Goal: Task Accomplishment & Management: Manage account settings

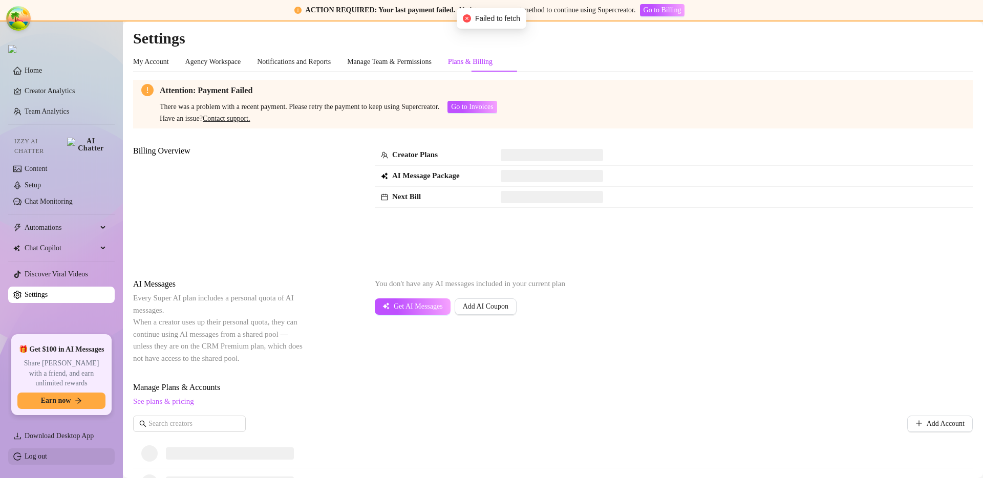
click at [41, 460] on link "Log out" at bounding box center [36, 457] width 23 height 8
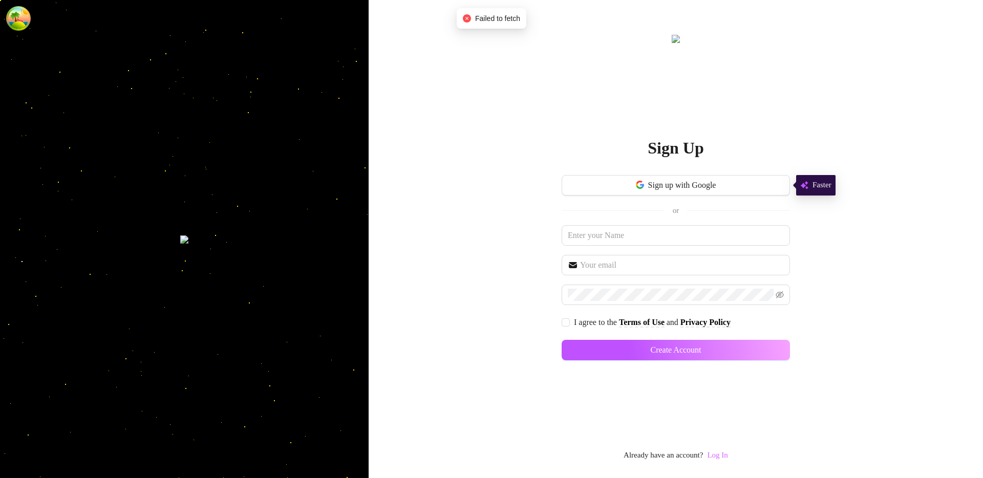
click at [719, 456] on link "Log In" at bounding box center [717, 455] width 20 height 8
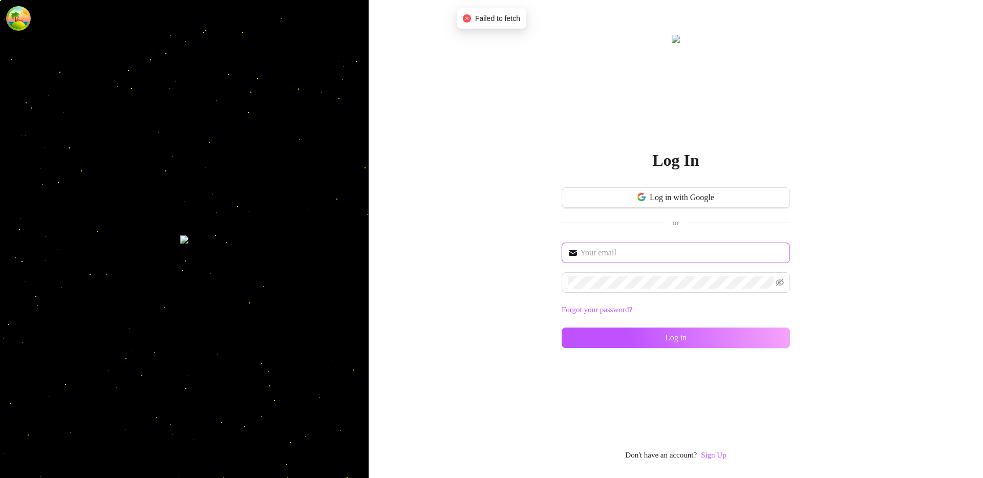
click at [630, 255] on input "text" at bounding box center [682, 253] width 204 height 12
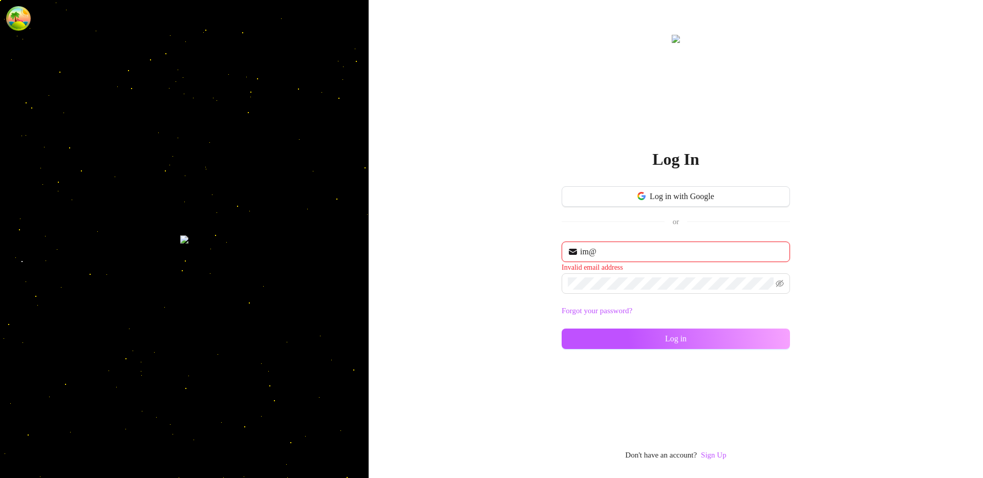
type input "[EMAIL_ADDRESS][DOMAIN_NAME]"
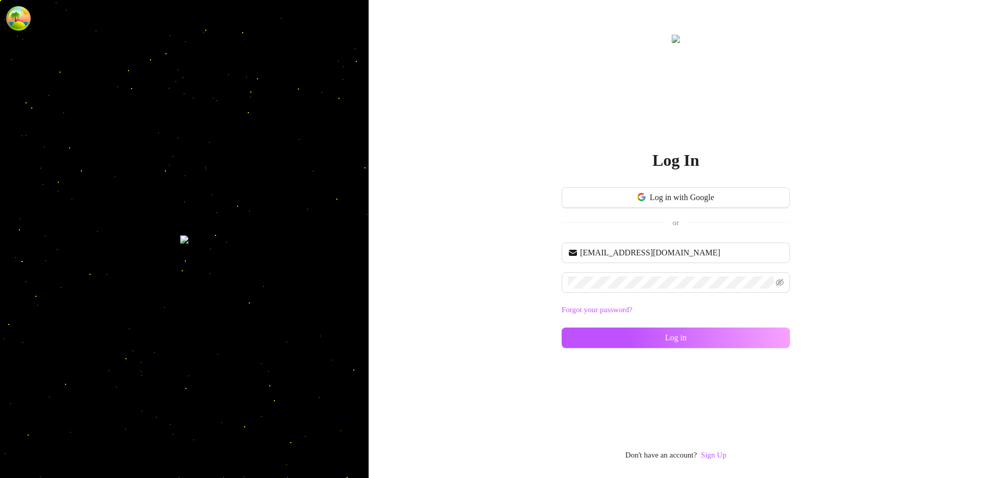
click at [537, 294] on div "Log In Log in with Google or im@supercreator.app Forgot your password? Log in D…" at bounding box center [676, 239] width 614 height 478
click at [609, 337] on button "Log in" at bounding box center [676, 338] width 228 height 20
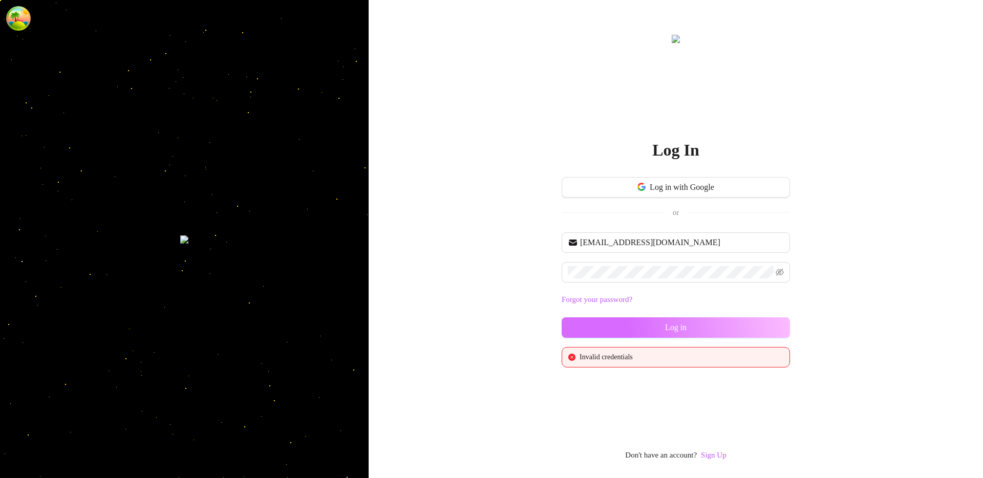
click at [612, 331] on button "Log in" at bounding box center [676, 327] width 228 height 20
click at [623, 325] on button "Log in" at bounding box center [676, 327] width 228 height 20
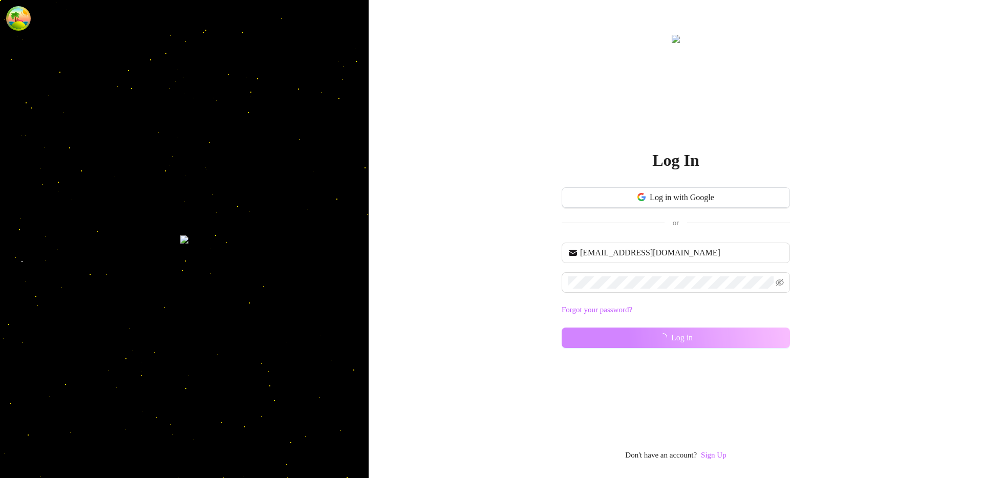
click at [904, 88] on div "Log In Log in with Google or im@supercreator.app Forgot your password? Log in D…" at bounding box center [676, 239] width 614 height 478
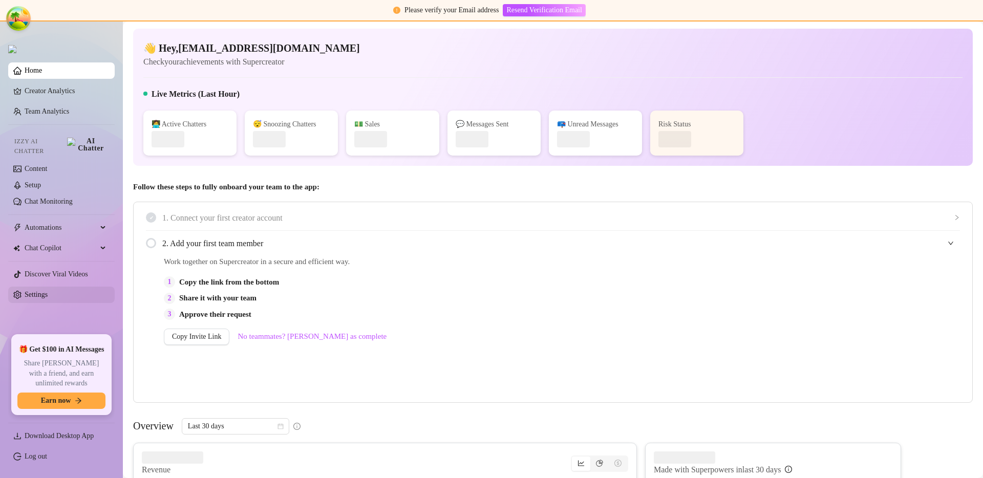
click at [43, 291] on link "Settings" at bounding box center [36, 295] width 23 height 8
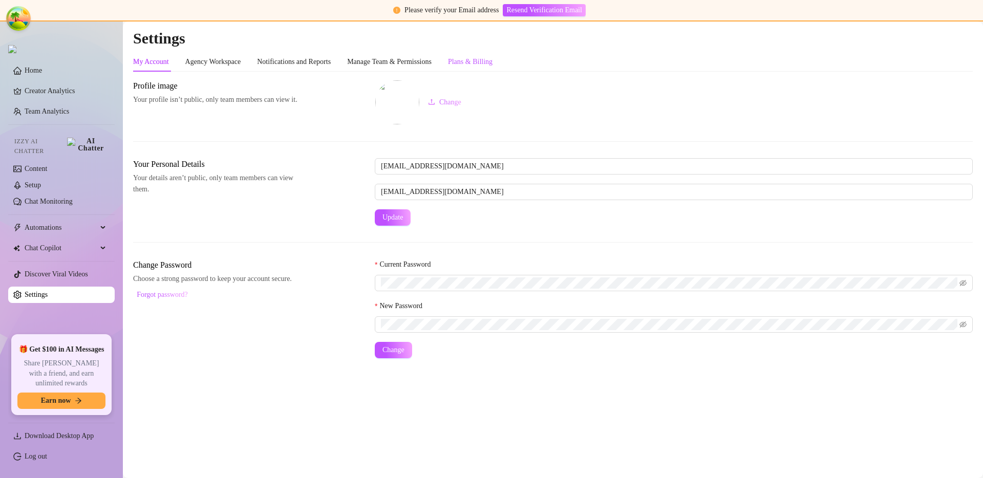
click at [493, 62] on div "Plans & Billing" at bounding box center [470, 61] width 45 height 11
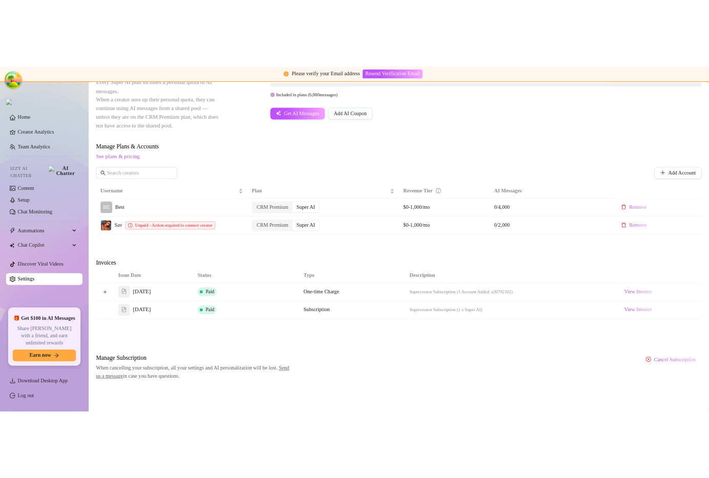
scroll to position [211, 0]
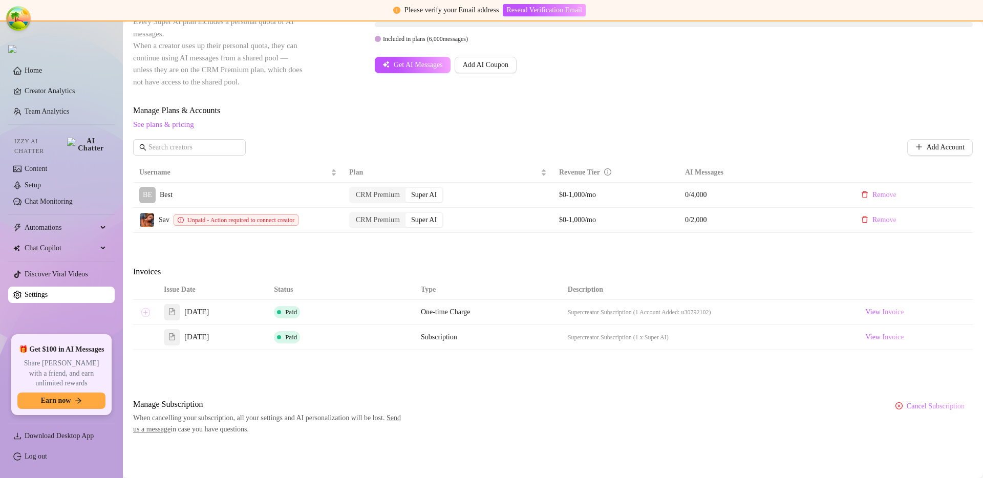
click at [148, 315] on button "Expand row" at bounding box center [145, 312] width 8 height 8
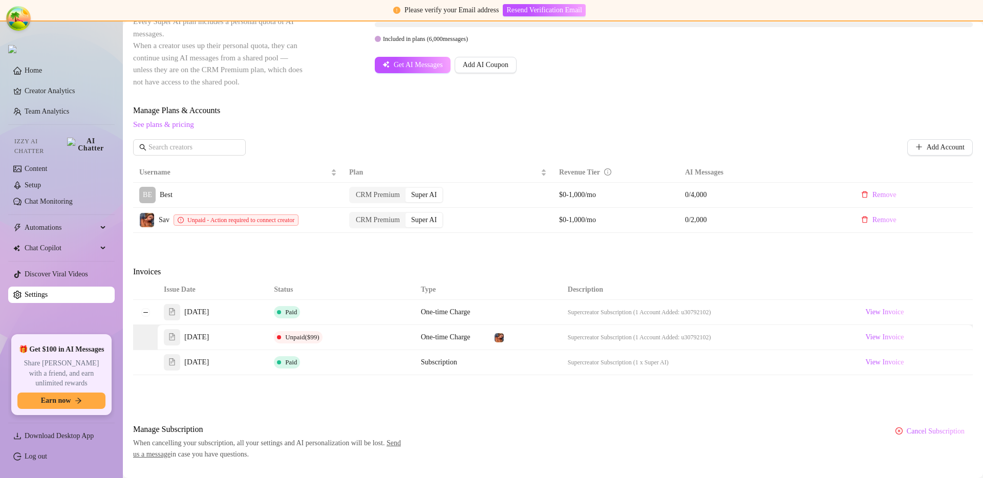
click at [150, 309] on td at bounding box center [145, 312] width 25 height 25
click at [143, 312] on button "Collapse row" at bounding box center [145, 312] width 8 height 8
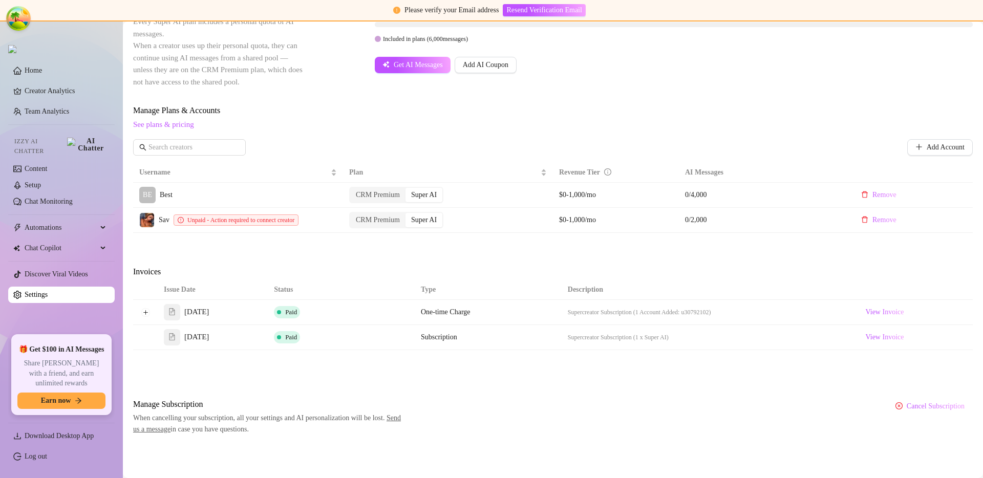
click at [237, 257] on div "Billing Overview Creator Plans 2 x Super AI, 0 x CRM Premium AI Message Package…" at bounding box center [553, 151] width 840 height 567
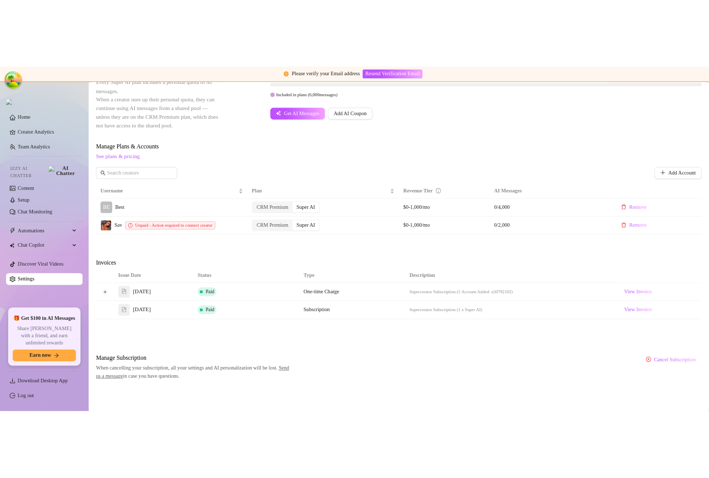
scroll to position [250, 0]
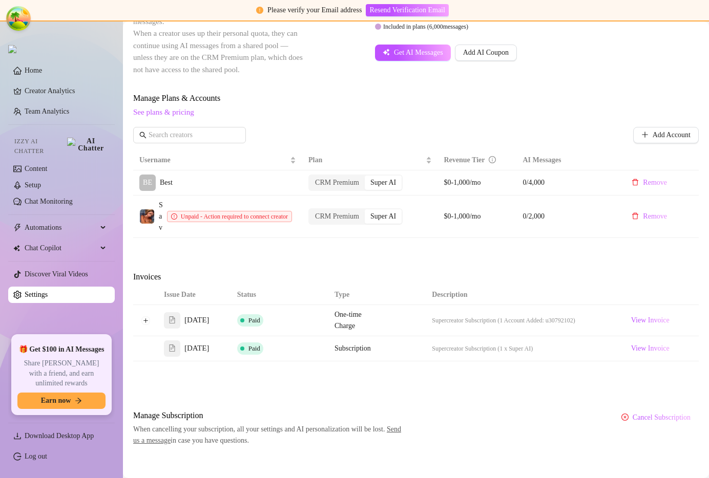
click at [550, 73] on div "AI Messages Every Super AI plan includes a personal quota of AI messages. When …" at bounding box center [415, 32] width 565 height 87
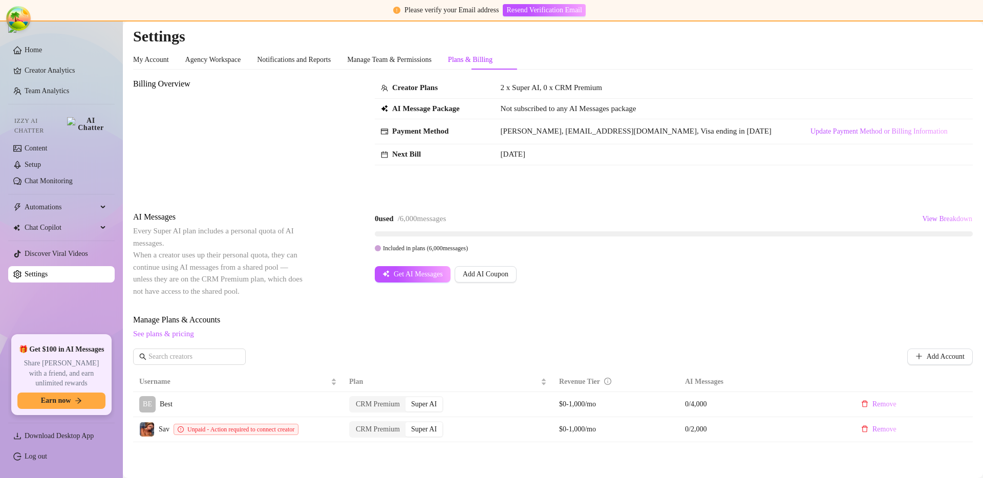
click at [649, 251] on div "Included in plans ( 6,000 messages)" at bounding box center [674, 248] width 598 height 11
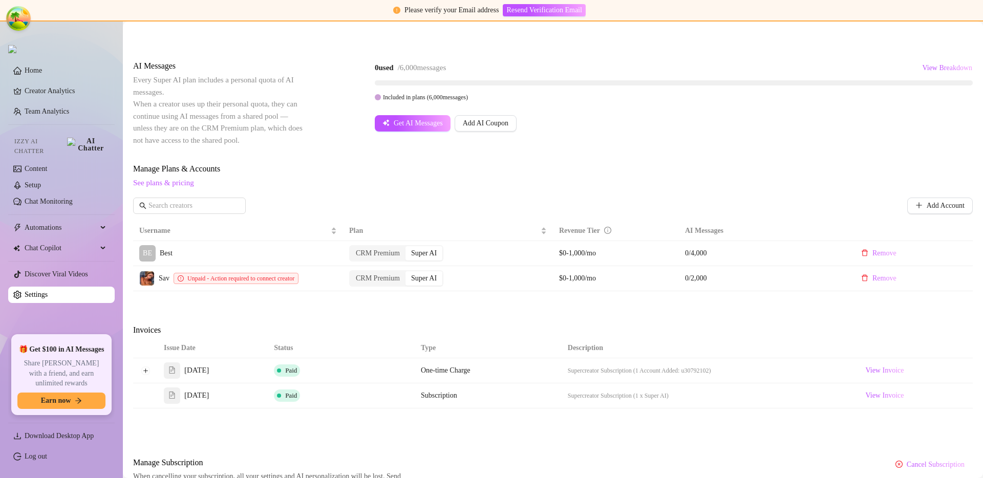
scroll to position [165, 0]
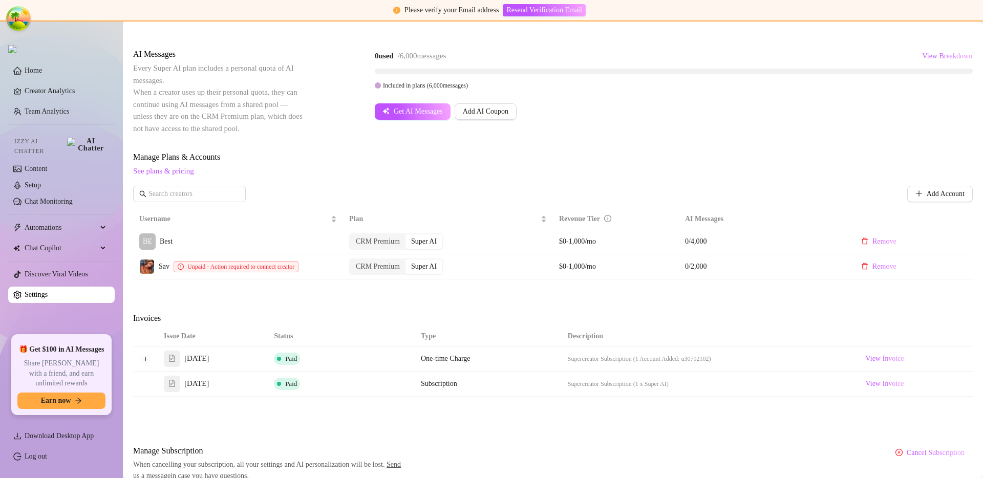
click at [358, 316] on div "Invoices" at bounding box center [553, 319] width 840 height 14
click at [373, 315] on div "Invoices" at bounding box center [553, 319] width 840 height 14
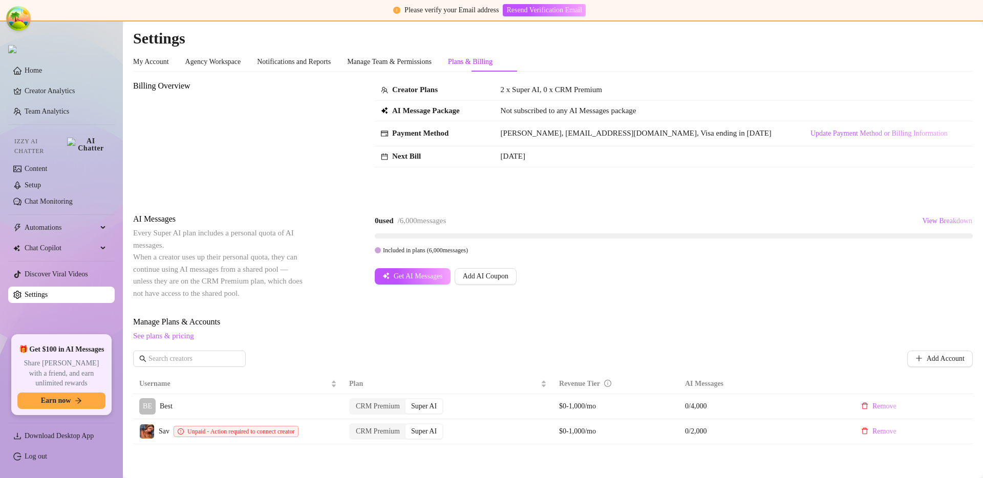
scroll to position [211, 0]
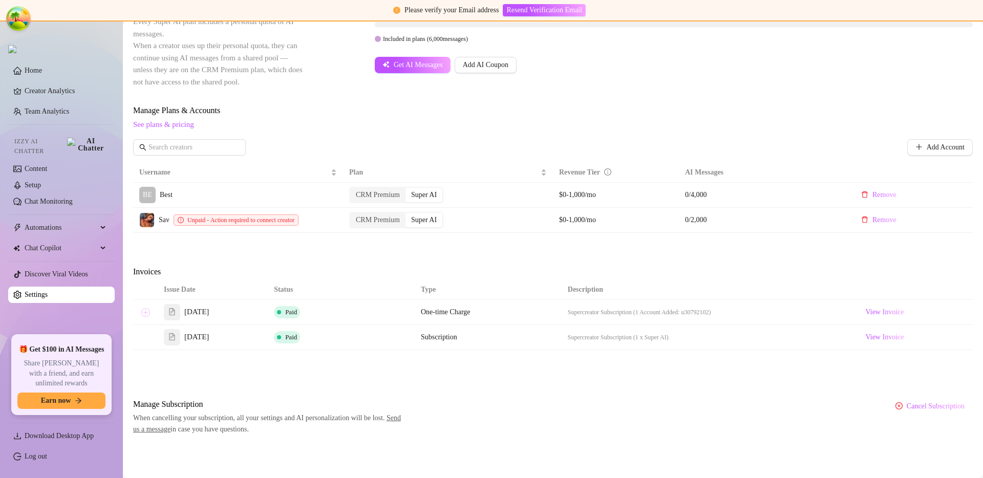
click at [149, 315] on button "Expand row" at bounding box center [145, 312] width 8 height 8
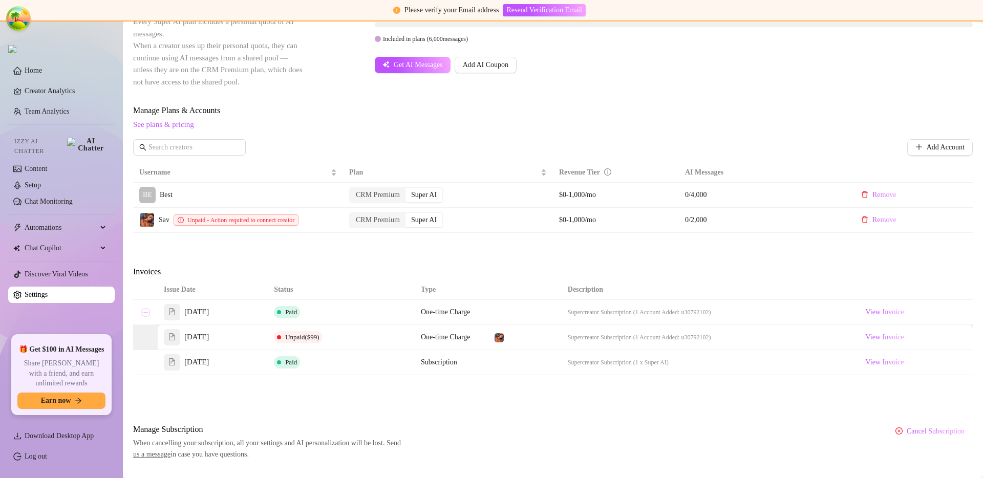
click at [149, 315] on button "Collapse row" at bounding box center [145, 312] width 8 height 8
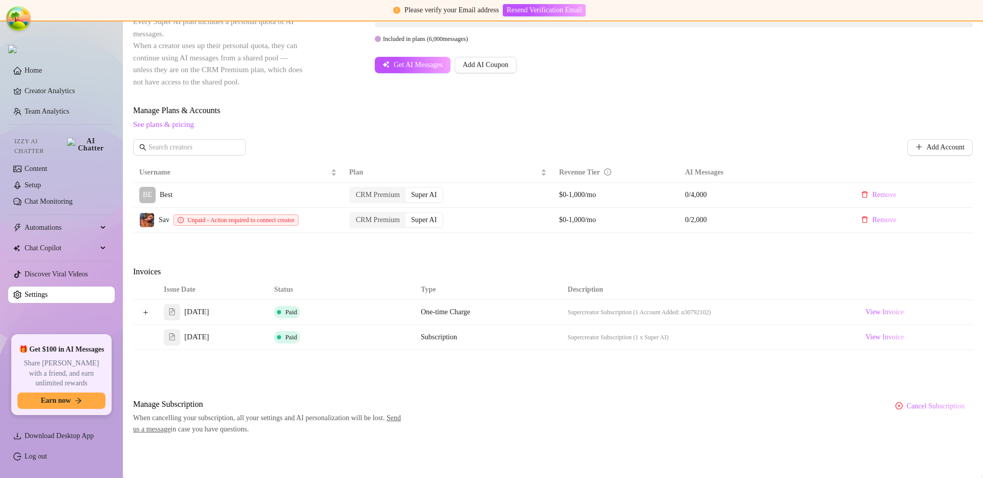
click at [411, 274] on div "Invoices" at bounding box center [553, 273] width 840 height 14
click at [144, 311] on button "Expand row" at bounding box center [145, 312] width 8 height 8
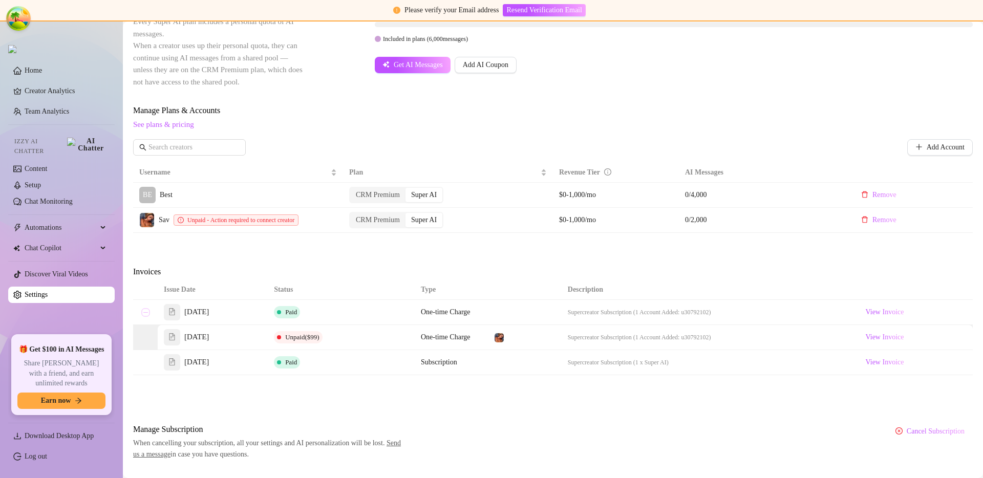
click at [144, 311] on button "Collapse row" at bounding box center [145, 312] width 8 height 8
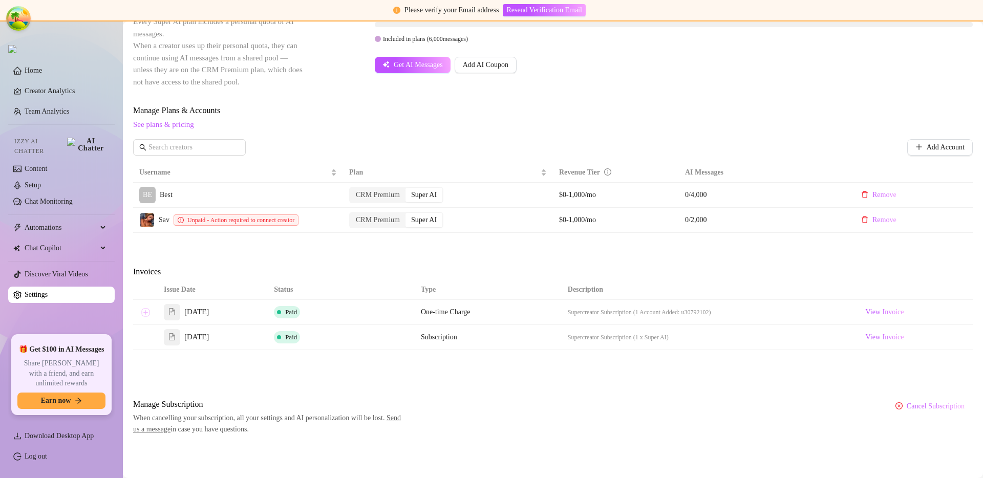
click at [144, 311] on button "Expand row" at bounding box center [145, 312] width 8 height 8
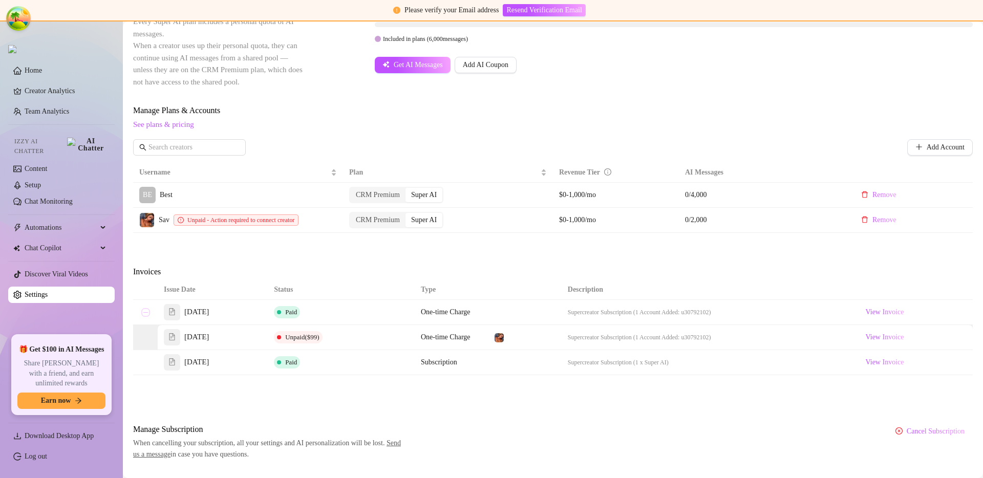
click at [143, 311] on button "Collapse row" at bounding box center [145, 312] width 8 height 8
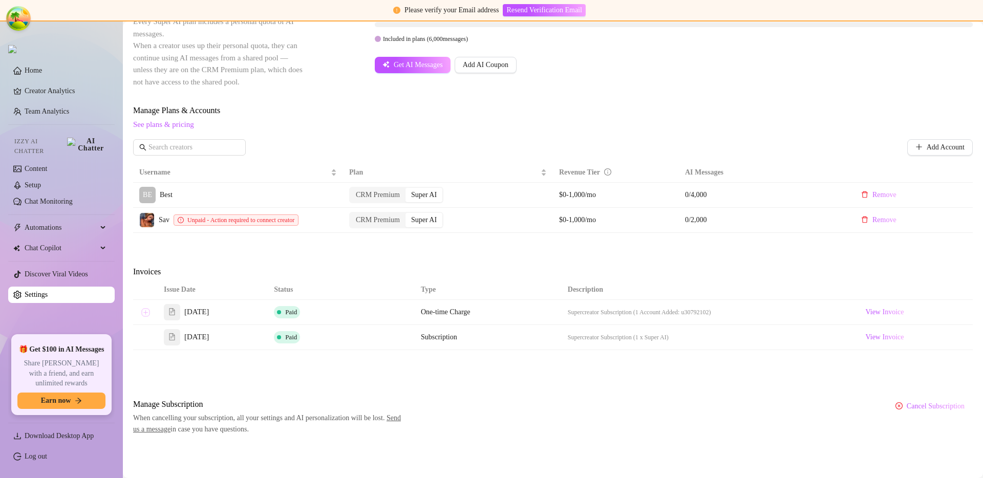
click at [143, 311] on button "Expand row" at bounding box center [145, 312] width 8 height 8
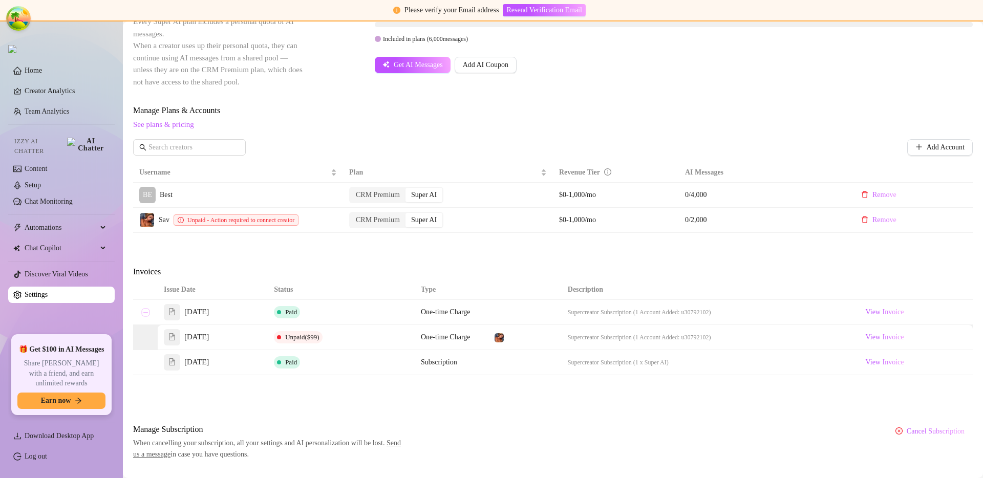
click at [143, 311] on button "Collapse row" at bounding box center [145, 312] width 8 height 8
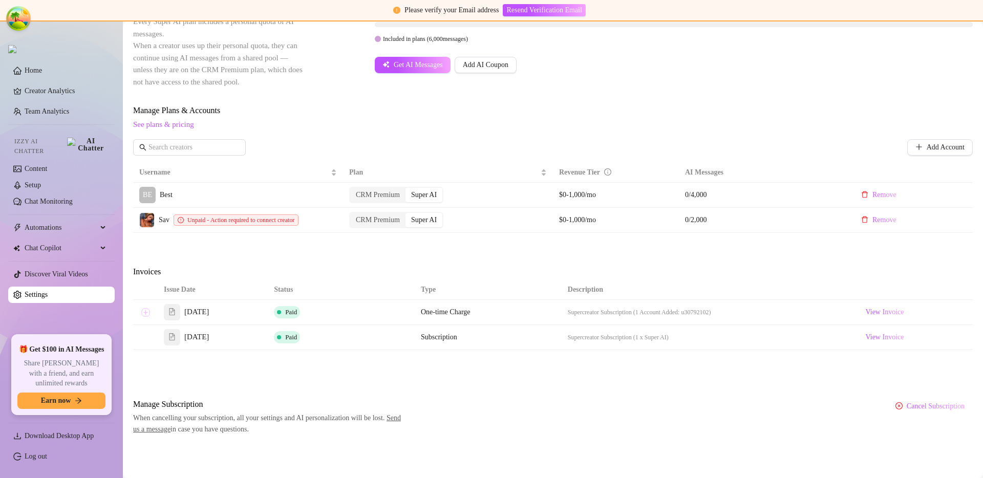
click at [146, 311] on button "Expand row" at bounding box center [145, 312] width 8 height 8
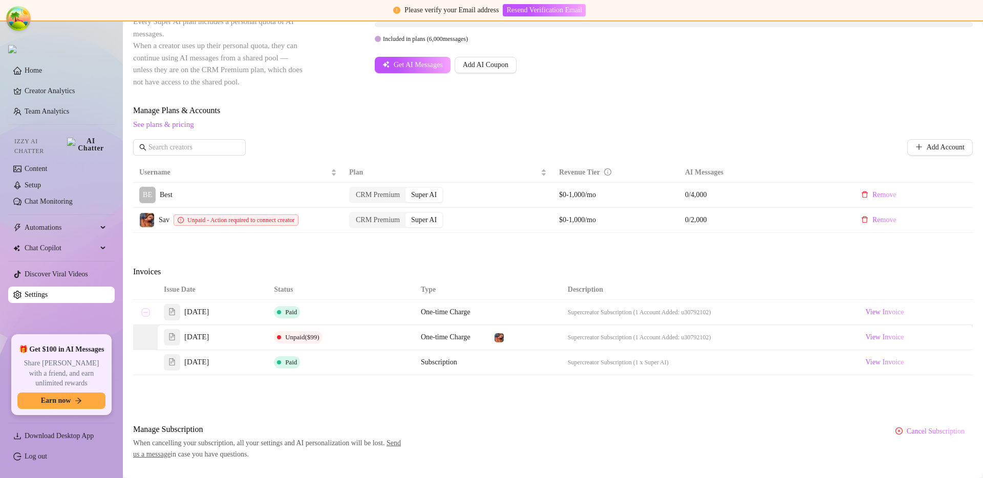
click at [146, 311] on button "Collapse row" at bounding box center [145, 312] width 8 height 8
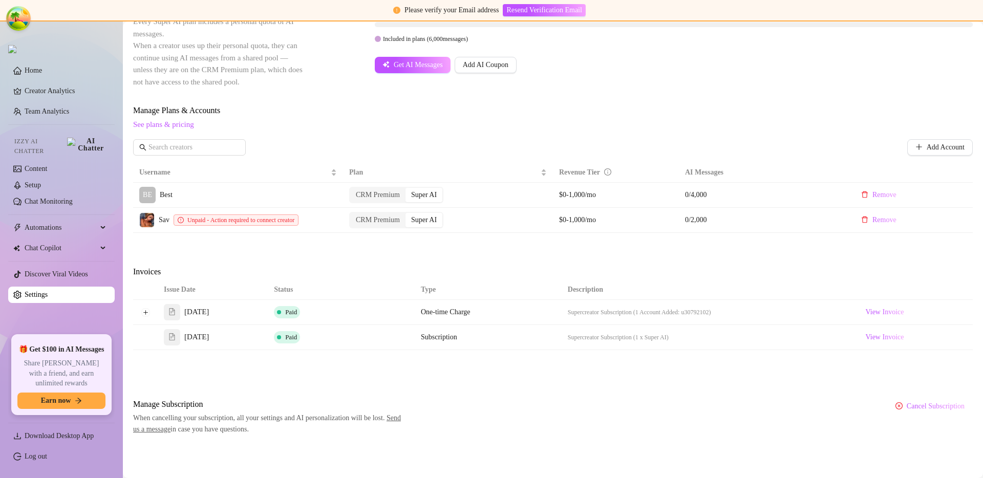
click at [501, 323] on td at bounding box center [524, 312] width 73 height 25
click at [142, 312] on button "Expand row" at bounding box center [145, 312] width 8 height 8
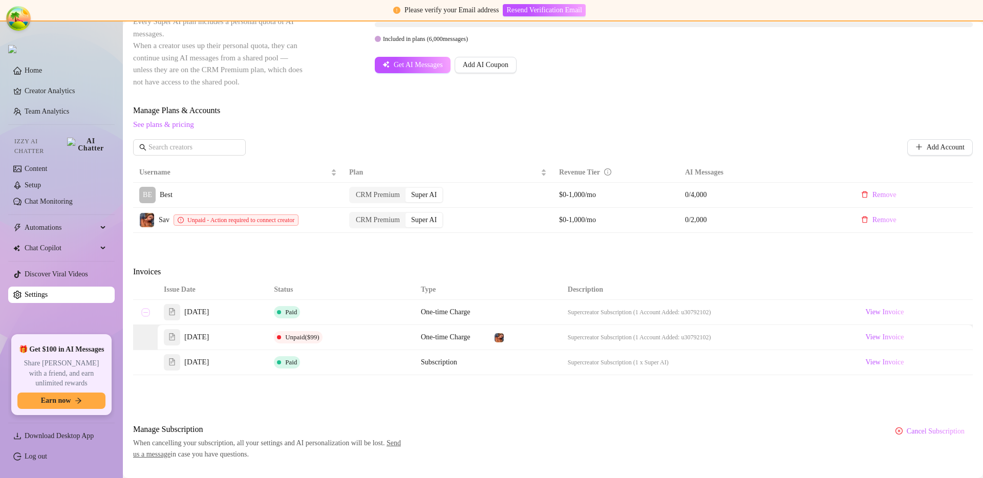
click at [142, 312] on button "Collapse row" at bounding box center [145, 312] width 8 height 8
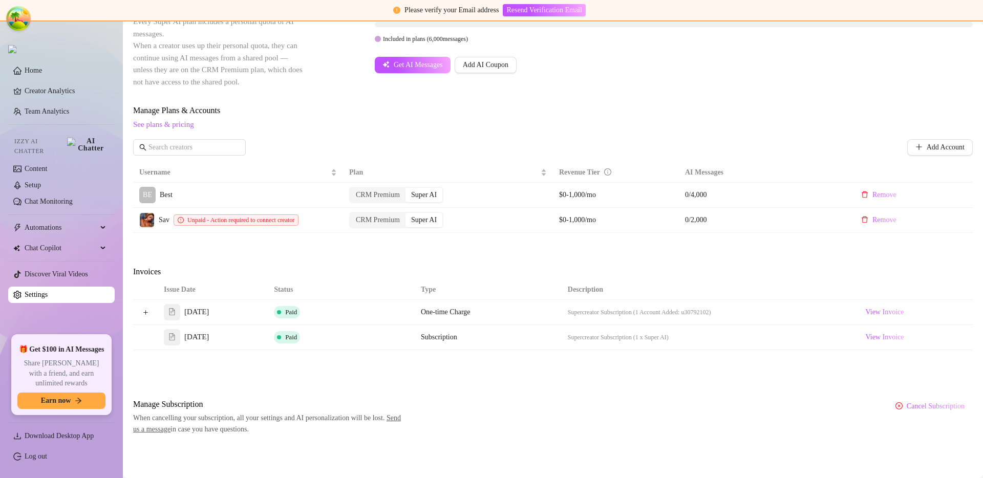
click at [313, 259] on div "Billing Overview Creator Plans 2 x Super AI, 0 x CRM Premium AI Message Package…" at bounding box center [553, 151] width 840 height 567
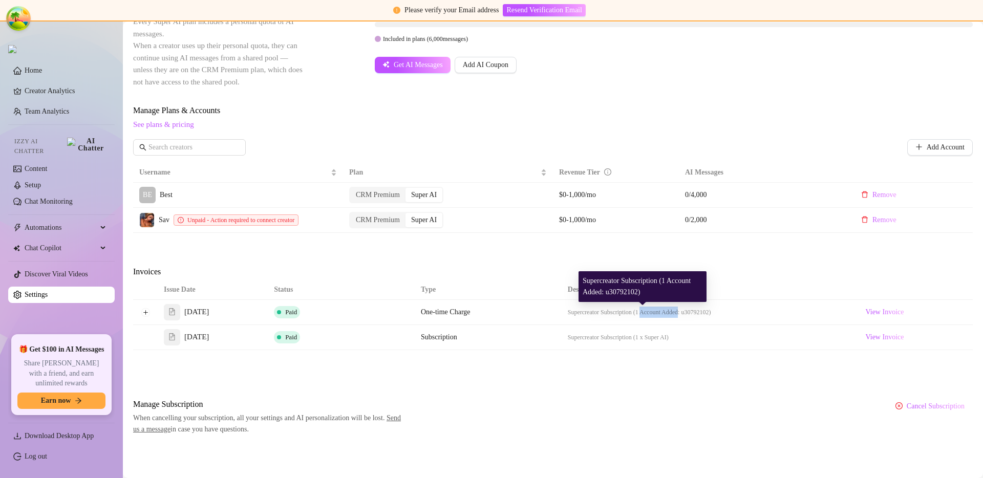
drag, startPoint x: 685, startPoint y: 313, endPoint x: 644, endPoint y: 315, distance: 41.0
click at [644, 315] on span "Supercreator Subscription (1 Account Added: u30792102)" at bounding box center [639, 312] width 143 height 7
copy span "Account Added"
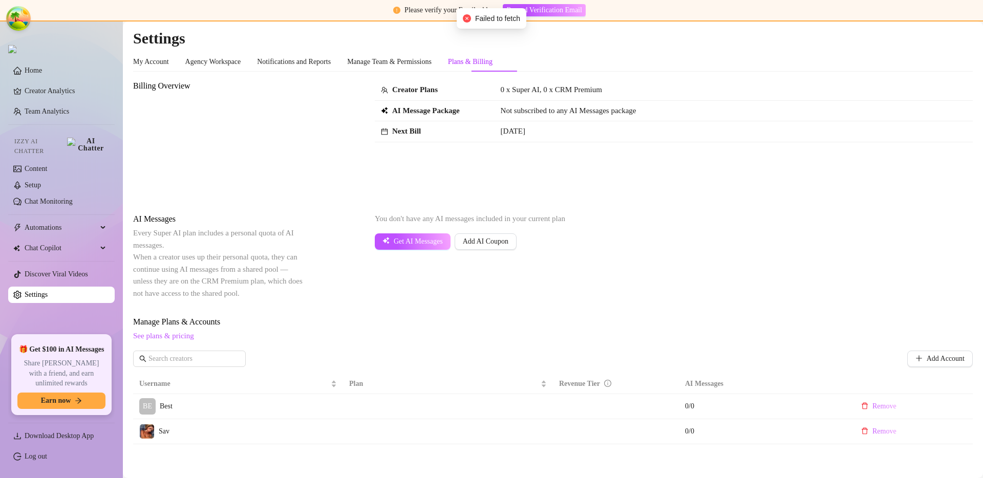
click at [417, 319] on span "Manage Plans & Accounts" at bounding box center [553, 322] width 840 height 12
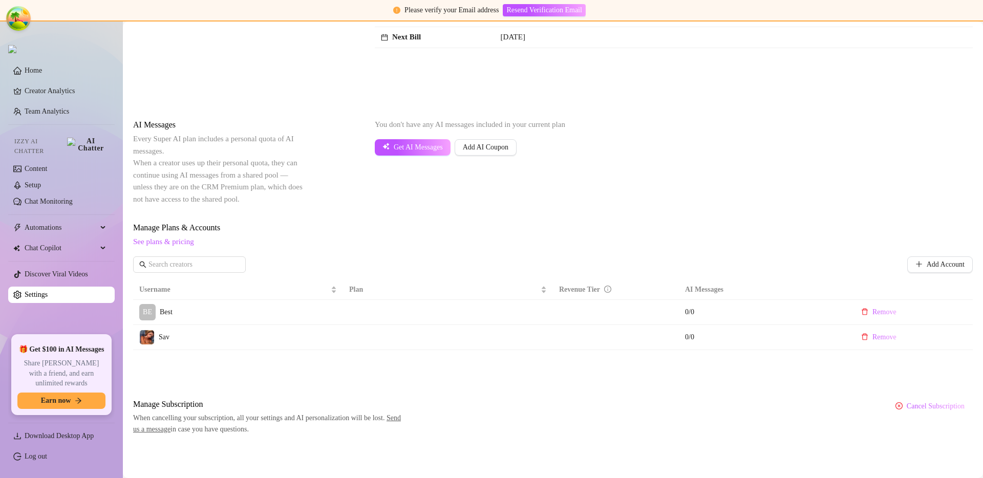
click at [466, 239] on span "See plans & pricing" at bounding box center [553, 242] width 840 height 12
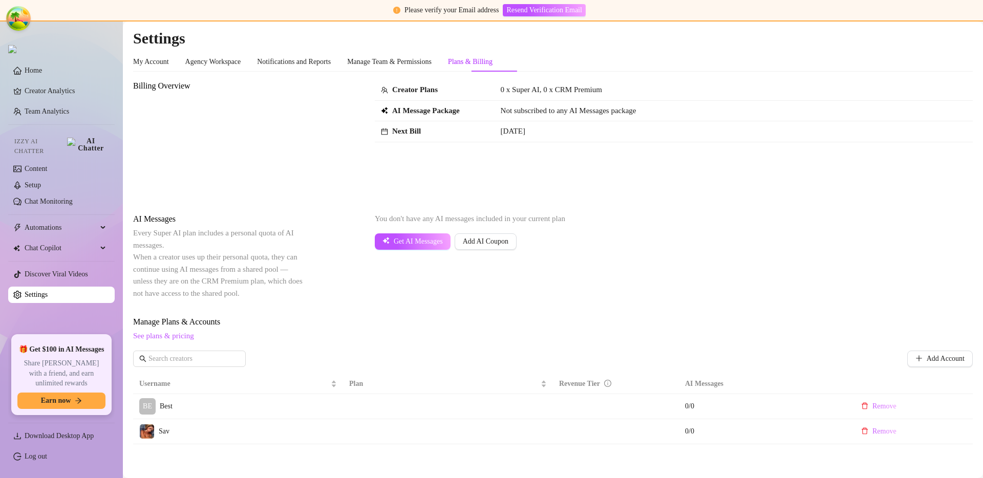
click at [304, 102] on div "Billing Overview" at bounding box center [219, 138] width 172 height 117
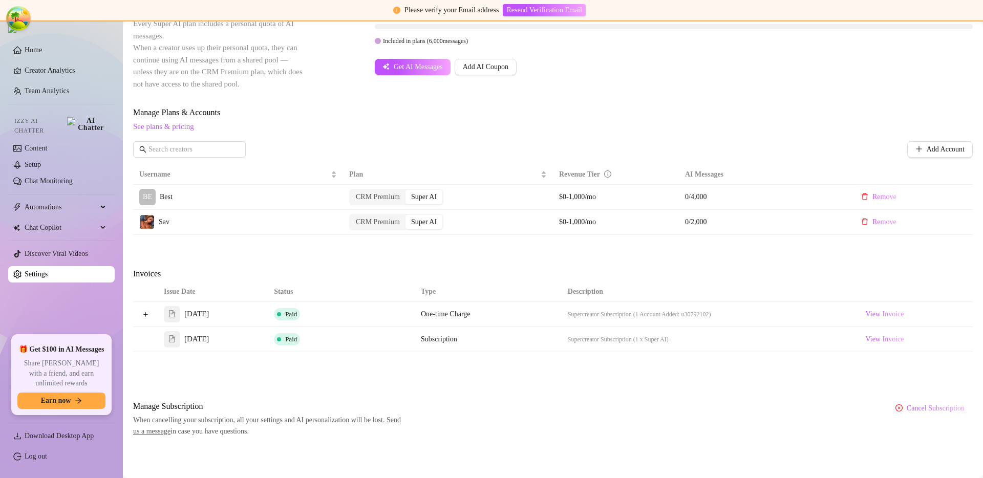
scroll to position [211, 0]
click at [145, 310] on button "Expand row" at bounding box center [145, 312] width 8 height 8
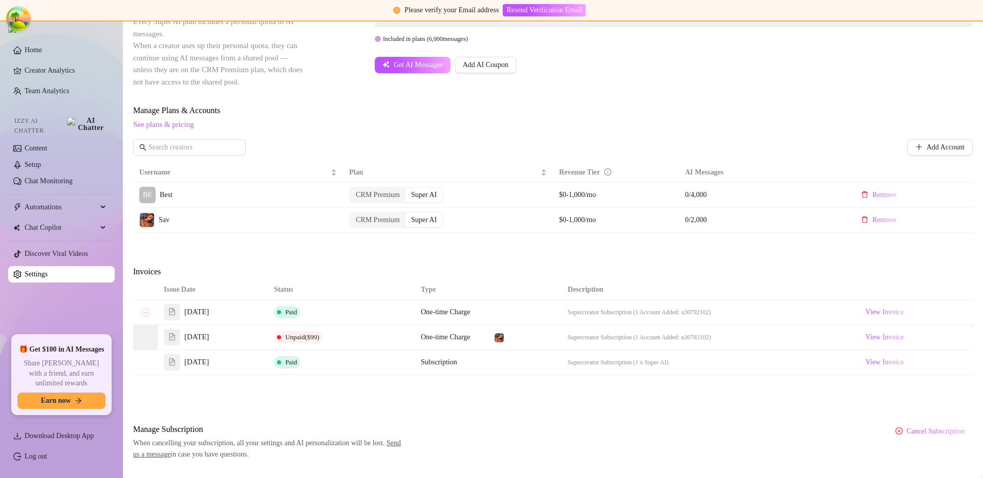
click at [145, 310] on button "Collapse row" at bounding box center [145, 312] width 8 height 8
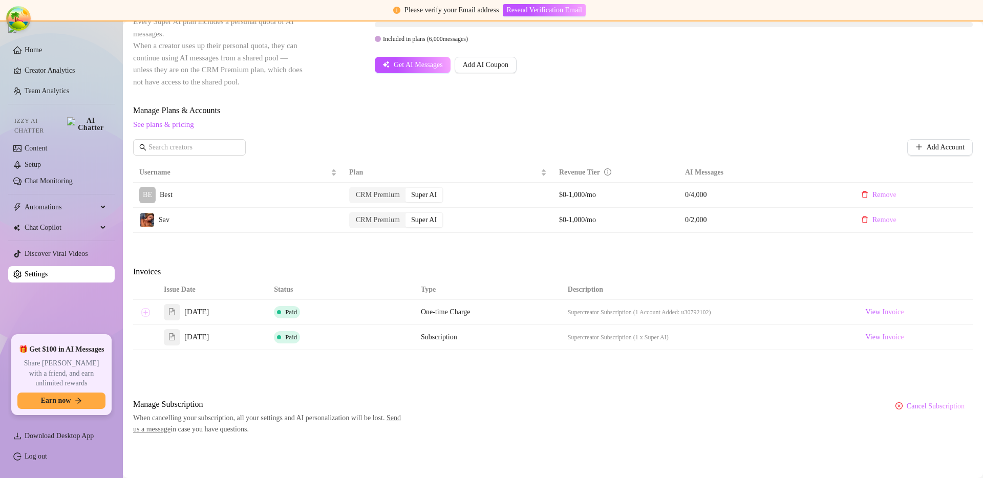
click at [145, 310] on button "Expand row" at bounding box center [145, 312] width 8 height 8
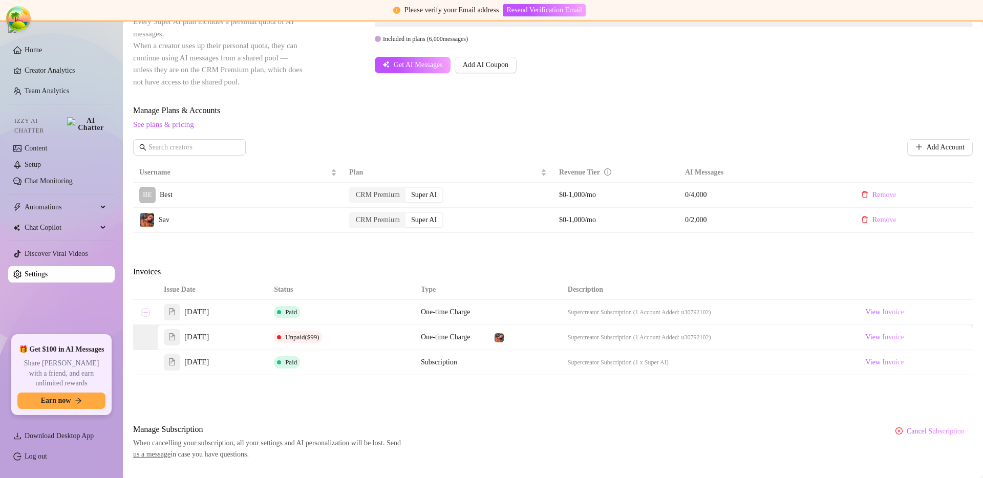
click at [145, 310] on button "Collapse row" at bounding box center [145, 312] width 8 height 8
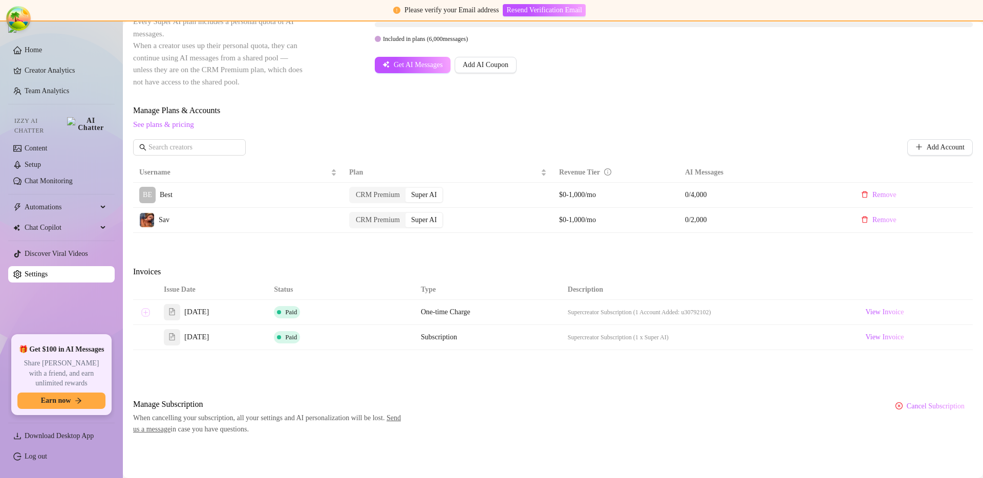
click at [145, 310] on button "Expand row" at bounding box center [145, 312] width 8 height 8
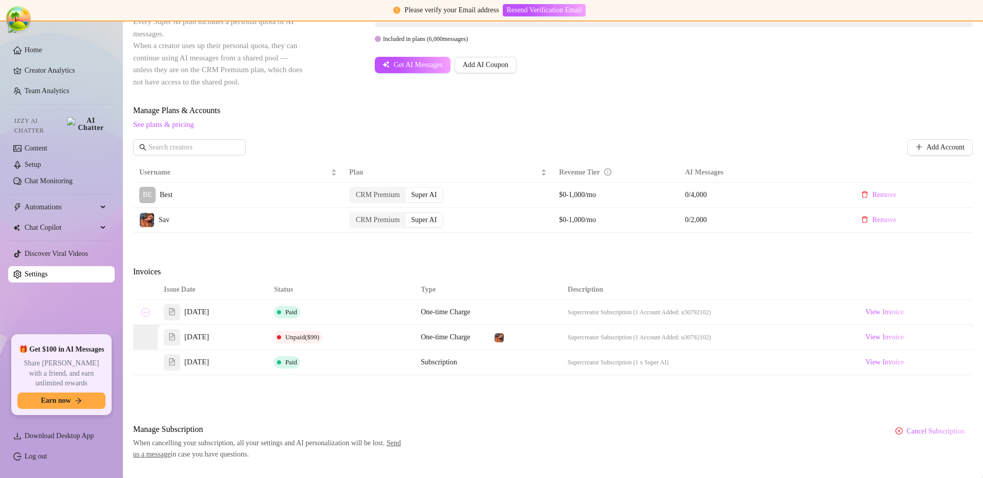
click at [145, 310] on button "Collapse row" at bounding box center [145, 312] width 8 height 8
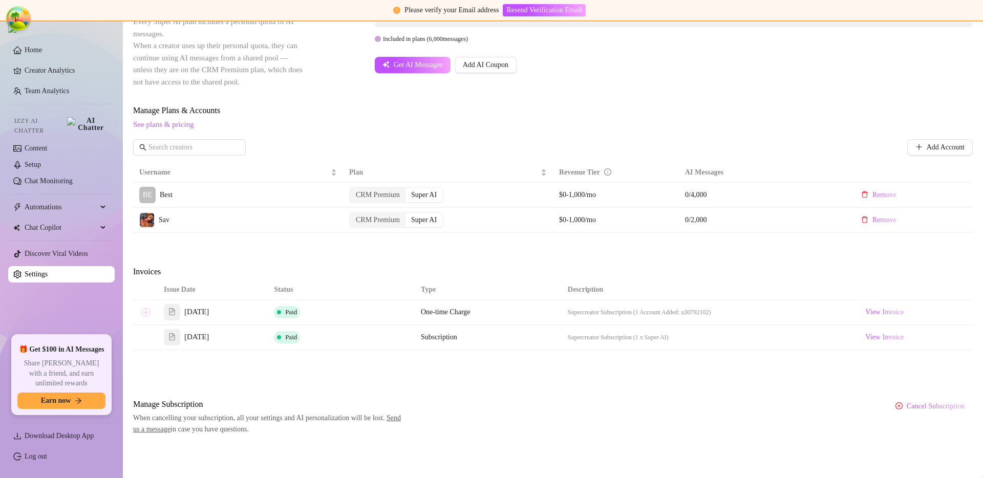
click at [145, 310] on button "Expand row" at bounding box center [145, 312] width 8 height 8
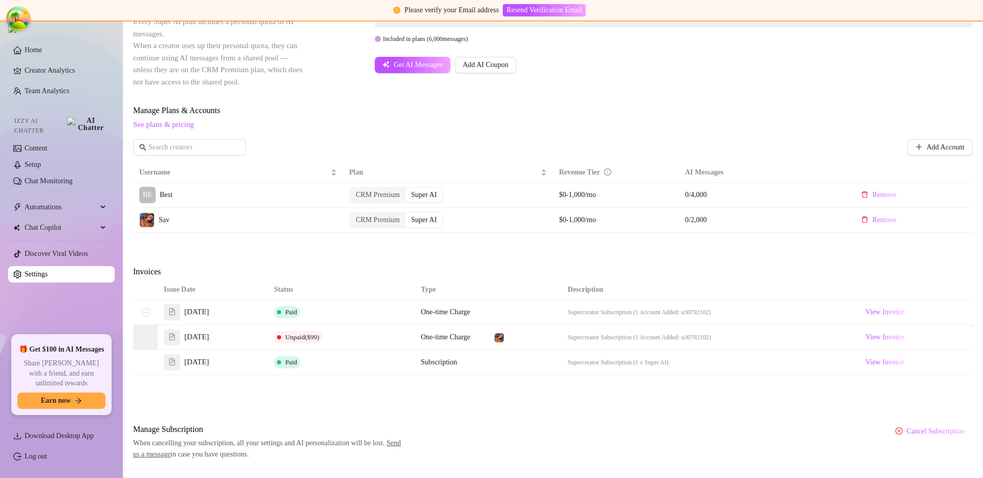
click at [145, 310] on button "Collapse row" at bounding box center [145, 312] width 8 height 8
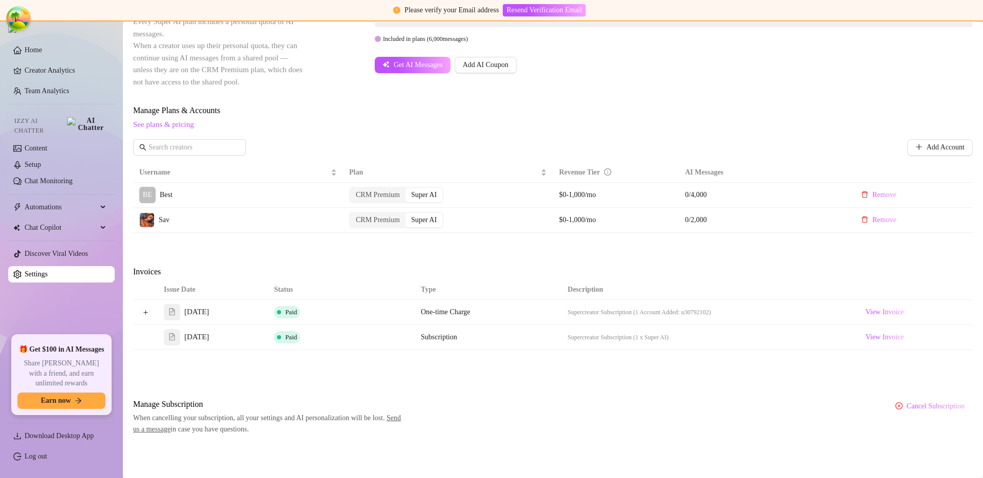
click at [567, 142] on div "Add Account" at bounding box center [553, 147] width 840 height 16
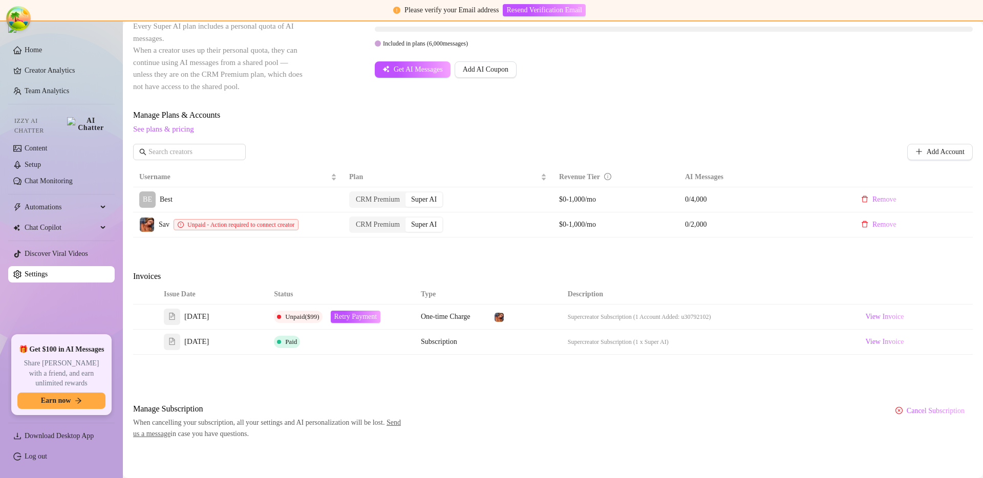
scroll to position [211, 0]
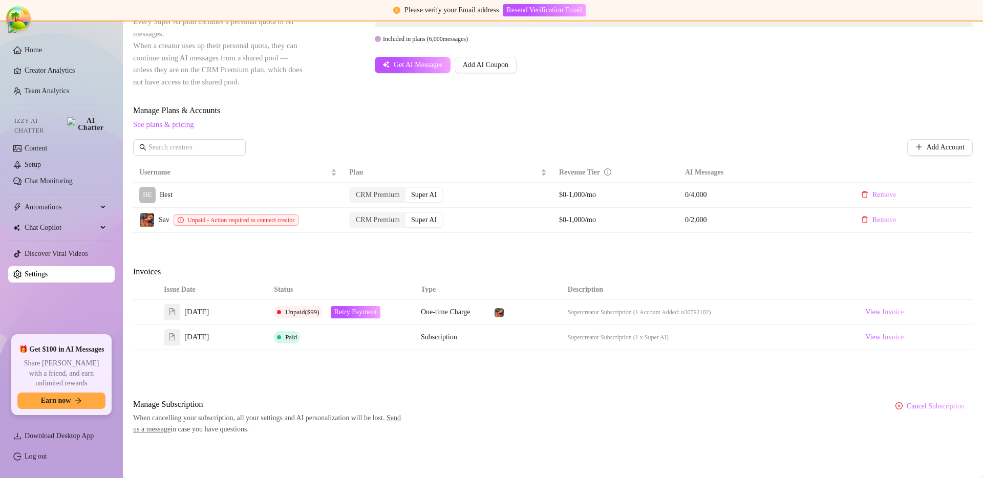
click at [658, 101] on div "Billing Overview Creator Plans 2 x Super AI, 0 x CRM Premium AI Message Package…" at bounding box center [553, 151] width 840 height 567
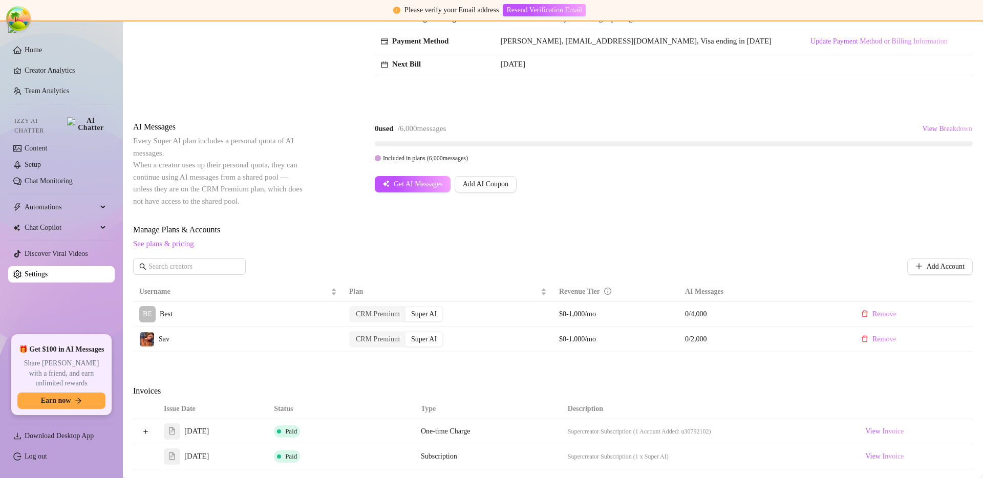
scroll to position [211, 0]
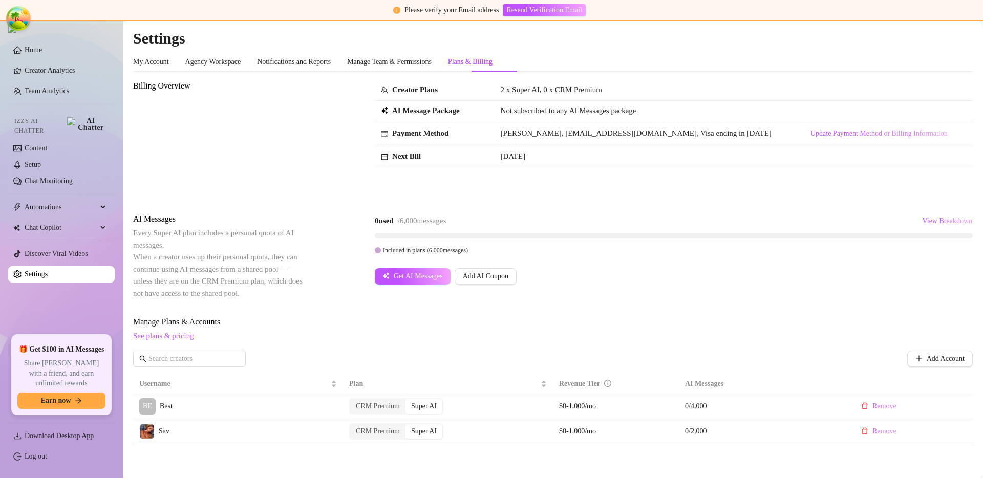
scroll to position [211, 0]
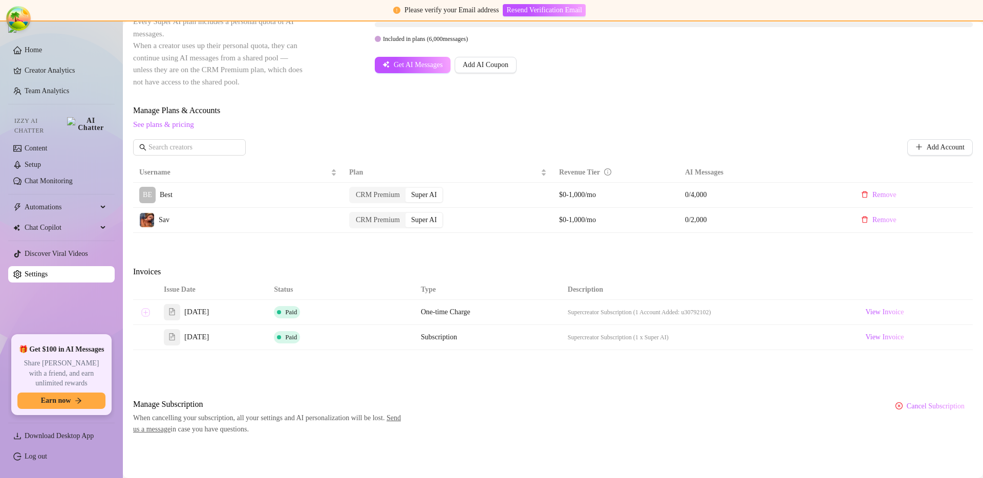
click at [144, 311] on button "Expand row" at bounding box center [145, 312] width 8 height 8
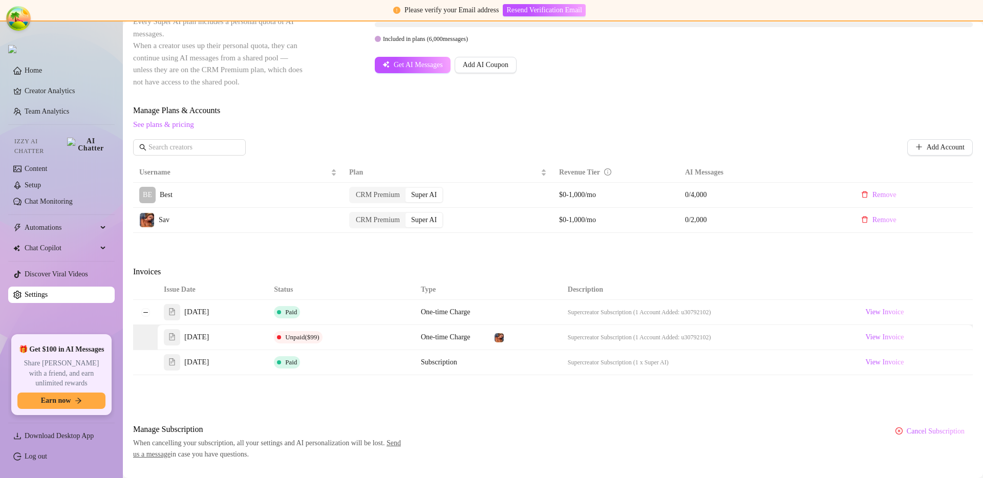
click at [172, 291] on th "Issue Date" at bounding box center [213, 290] width 110 height 20
click at [148, 311] on button "Collapse row" at bounding box center [145, 312] width 8 height 8
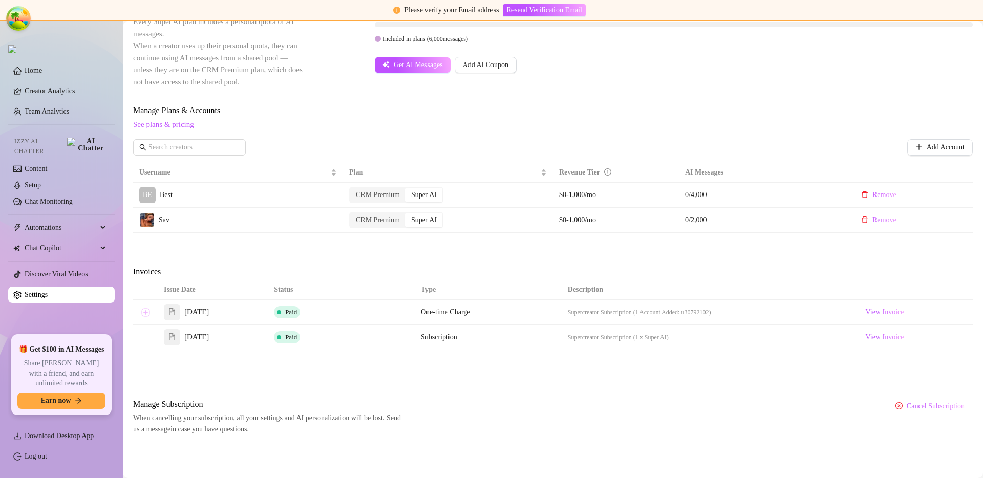
click at [148, 311] on button "Expand row" at bounding box center [145, 312] width 8 height 8
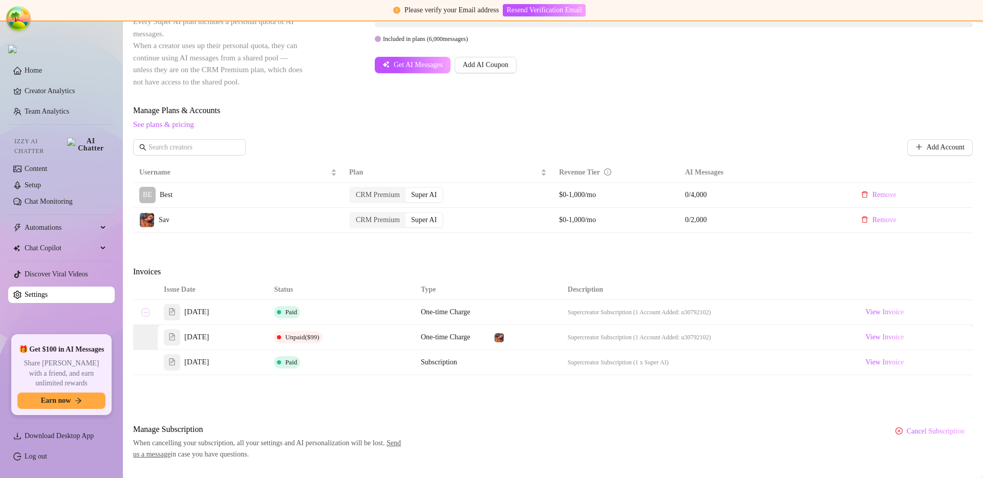
click at [148, 311] on button "Collapse row" at bounding box center [145, 312] width 8 height 8
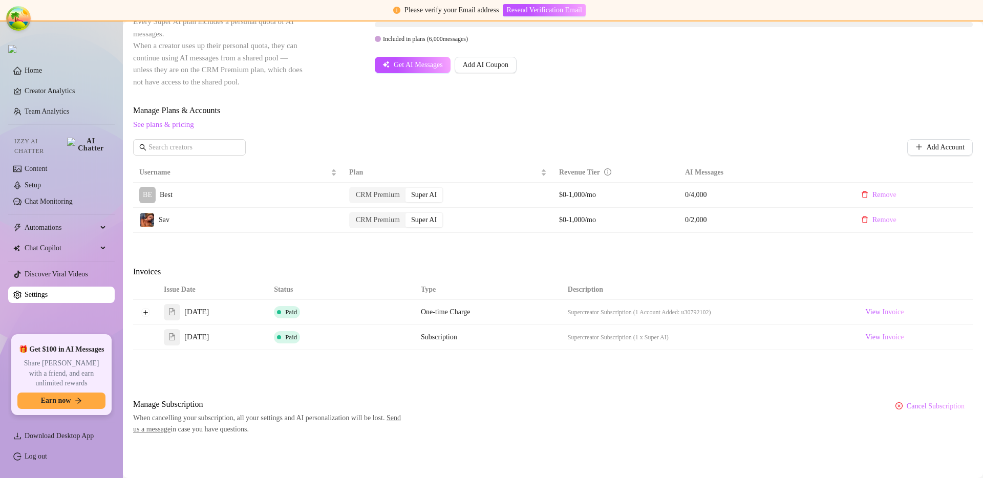
click at [248, 266] on span "Invoices" at bounding box center [219, 272] width 172 height 12
click at [528, 417] on div "Manage Subscription When cancelling your subscription, all your settings and AI…" at bounding box center [553, 416] width 840 height 37
click at [401, 254] on div "Billing Overview Creator Plans 2 x Super AI, 0 x CRM Premium AI Message Package…" at bounding box center [553, 151] width 840 height 567
click at [834, 266] on div "Invoices" at bounding box center [553, 273] width 840 height 14
click at [660, 235] on div "Billing Overview Creator Plans 2 x Super AI, 0 x CRM Premium AI Message Package…" at bounding box center [553, 151] width 840 height 567
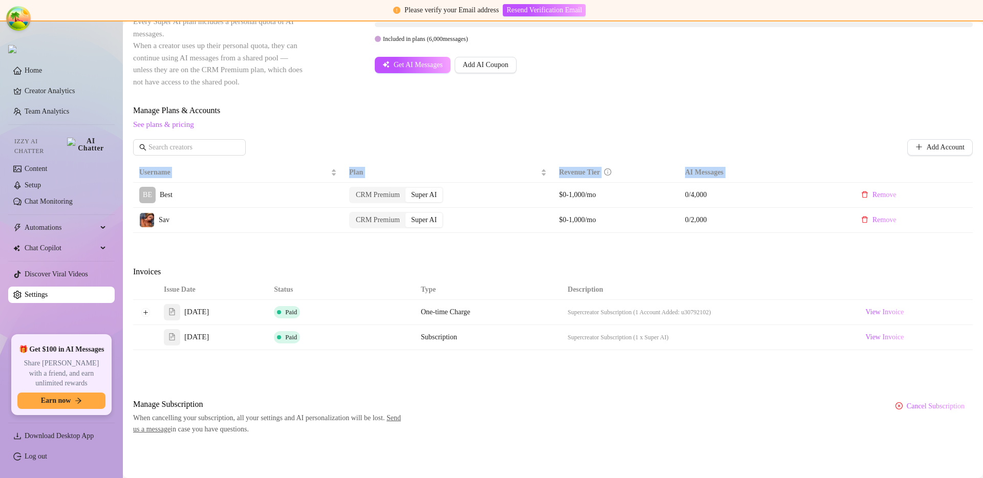
drag, startPoint x: 959, startPoint y: 224, endPoint x: 239, endPoint y: 184, distance: 721.6
click at [239, 184] on tbody "BE Best CRM Premium Super AI $0-1,000/mo 0 / 4,000 Remove Sav CRM Premium Super…" at bounding box center [553, 208] width 840 height 50
click at [254, 245] on div "Billing Overview Creator Plans 2 x Super AI, 0 x CRM Premium AI Message Package…" at bounding box center [553, 151] width 840 height 567
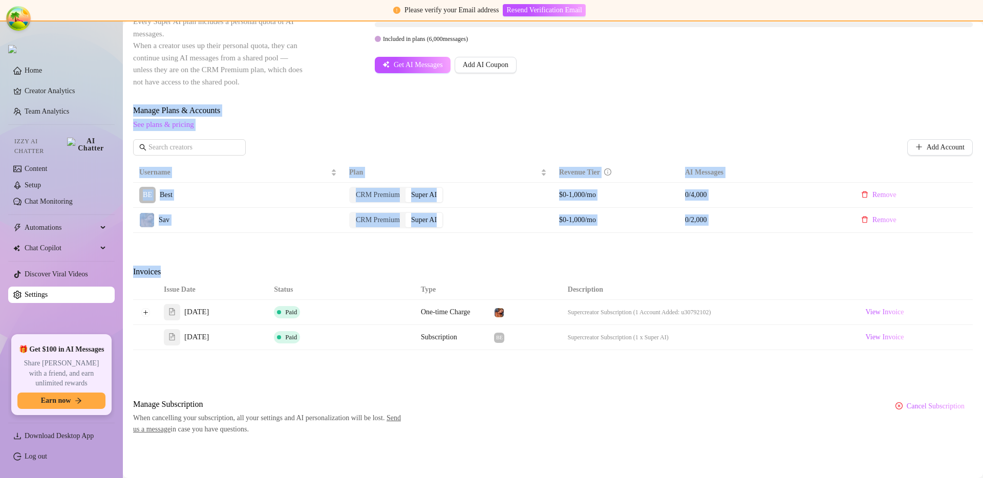
drag, startPoint x: 129, startPoint y: 100, endPoint x: 901, endPoint y: 345, distance: 810.1
click at [901, 345] on main "Settings My Account Agency Workspace Notifications and Reports Manage Team & Pe…" at bounding box center [553, 144] width 860 height 668
click at [897, 355] on div "Billing Overview Creator Plans 2 x Super AI, 0 x CRM Premium AI Message Package…" at bounding box center [553, 151] width 840 height 567
drag, startPoint x: 910, startPoint y: 354, endPoint x: 321, endPoint y: 141, distance: 626.4
click at [321, 141] on div "Billing Overview Creator Plans 2 x Super AI, 0 x CRM Premium AI Message Package…" at bounding box center [553, 151] width 840 height 567
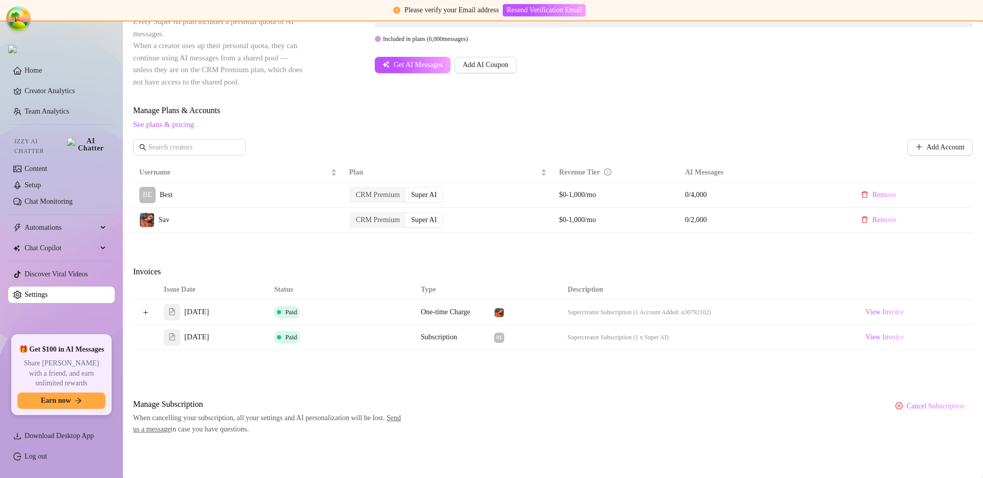
click at [340, 130] on span "See plans & pricing" at bounding box center [553, 125] width 840 height 12
click at [147, 313] on button "Expand row" at bounding box center [145, 312] width 8 height 8
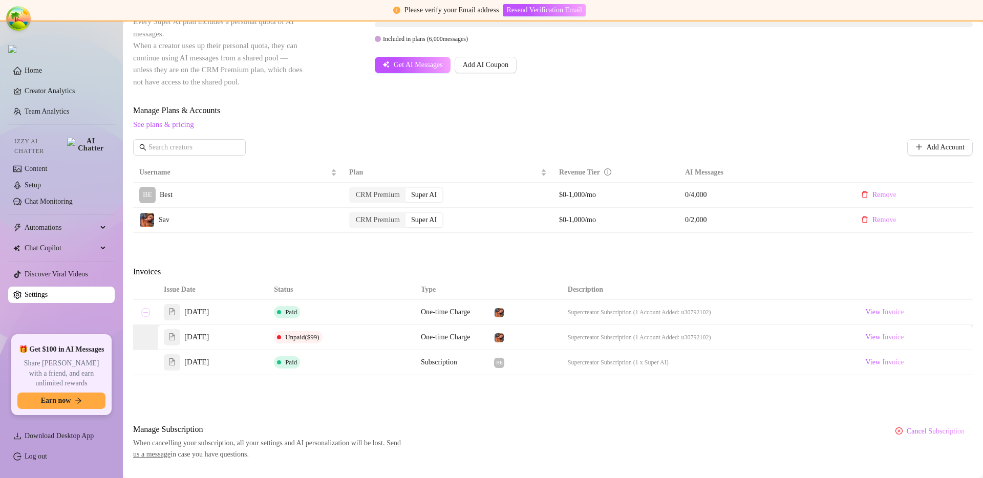
click at [147, 313] on button "Collapse row" at bounding box center [145, 312] width 8 height 8
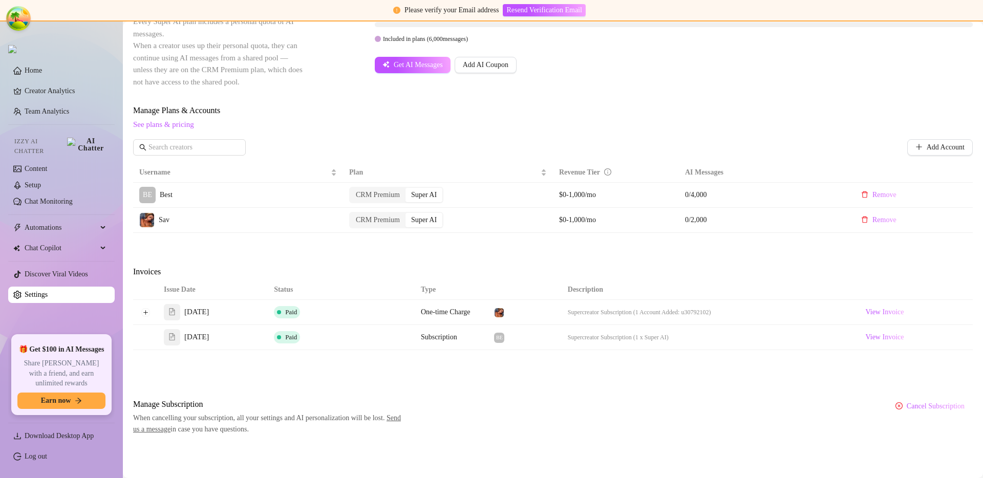
click at [556, 273] on div "Invoices" at bounding box center [553, 273] width 840 height 14
click at [593, 405] on div "Manage Subscription When cancelling your subscription, all your settings and AI…" at bounding box center [553, 416] width 840 height 37
click at [146, 313] on button "Expand row" at bounding box center [145, 312] width 8 height 8
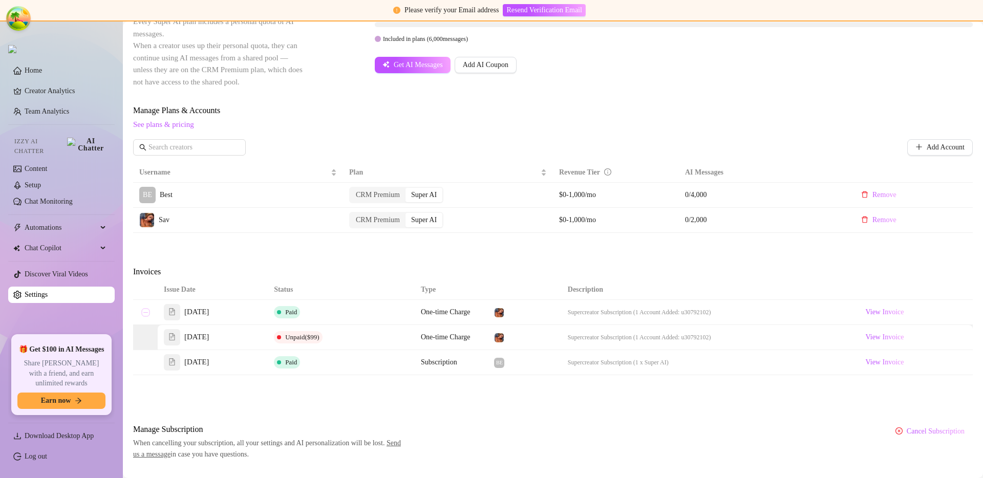
click at [146, 313] on button "Collapse row" at bounding box center [145, 312] width 8 height 8
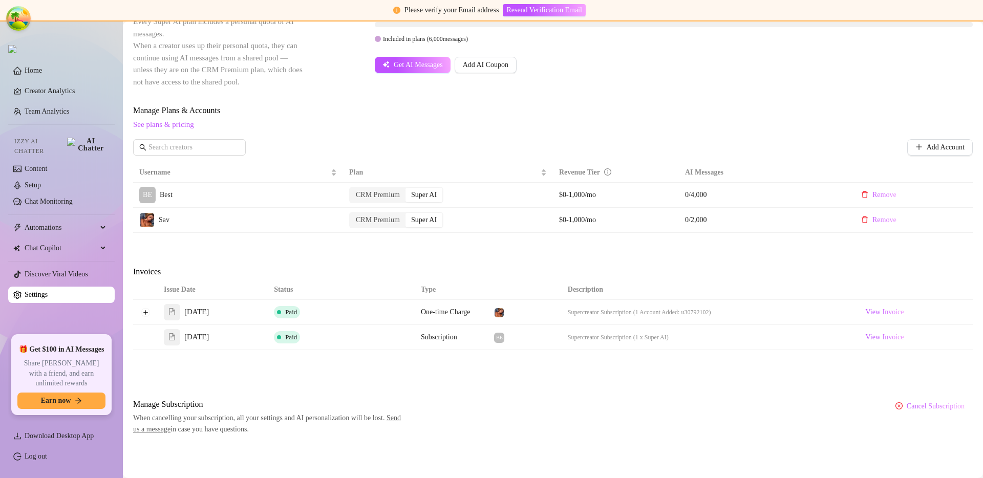
click at [291, 270] on span "Invoices" at bounding box center [219, 272] width 172 height 12
click at [47, 457] on link "Log out" at bounding box center [36, 457] width 23 height 8
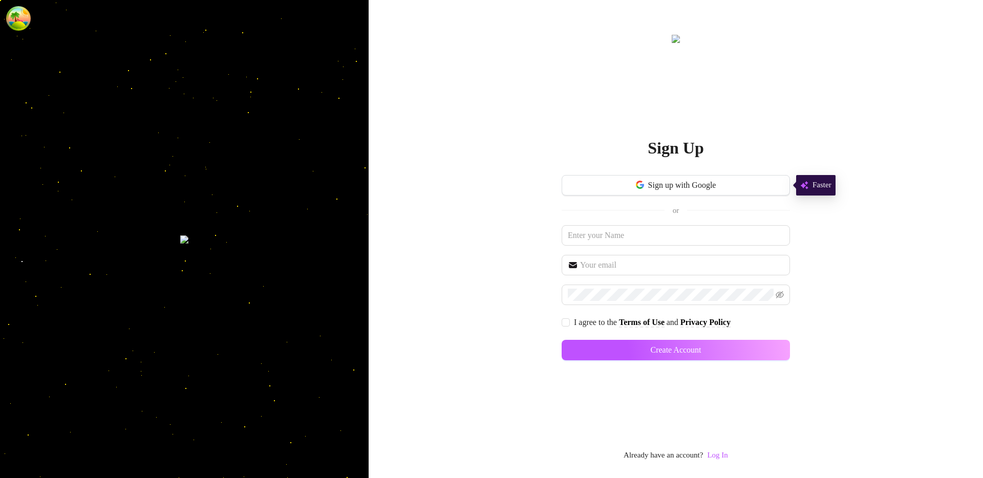
click at [710, 452] on div "Already have an account? Log In" at bounding box center [676, 456] width 104 height 12
click at [716, 458] on link "Log In" at bounding box center [717, 455] width 20 height 8
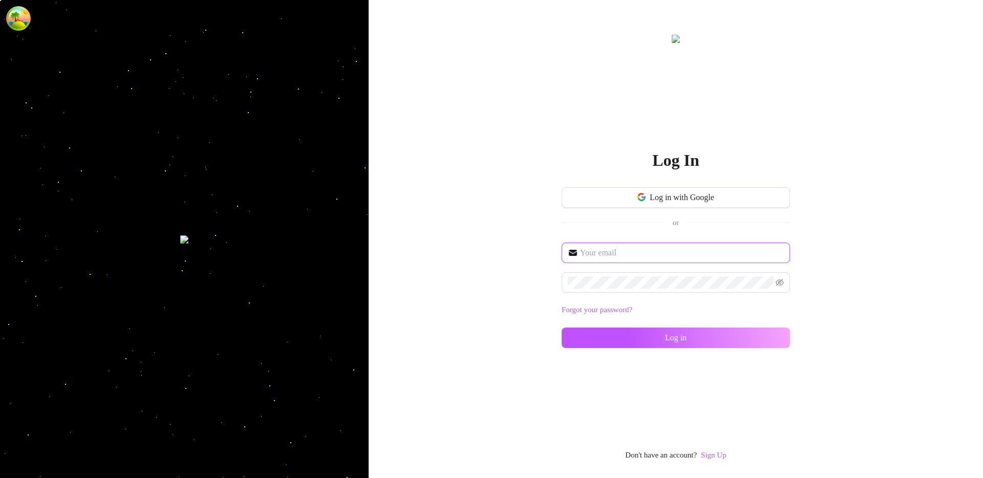
click at [595, 254] on input "text" at bounding box center [682, 253] width 204 height 12
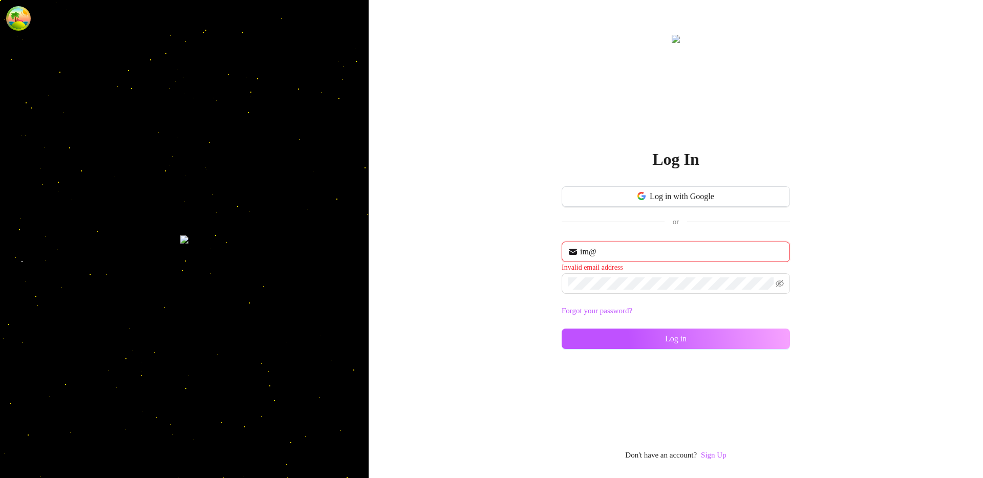
type input "im@supercreator.app"
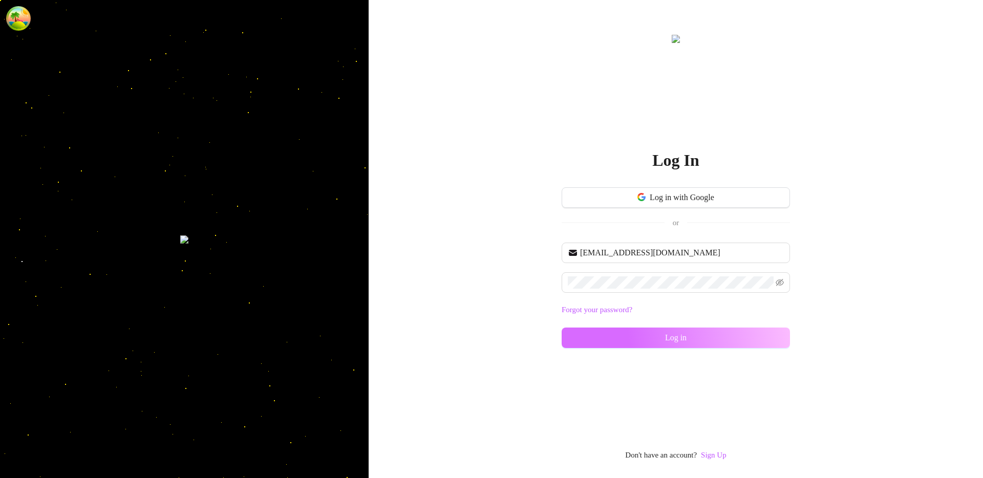
click at [655, 342] on button "Log in" at bounding box center [676, 338] width 228 height 20
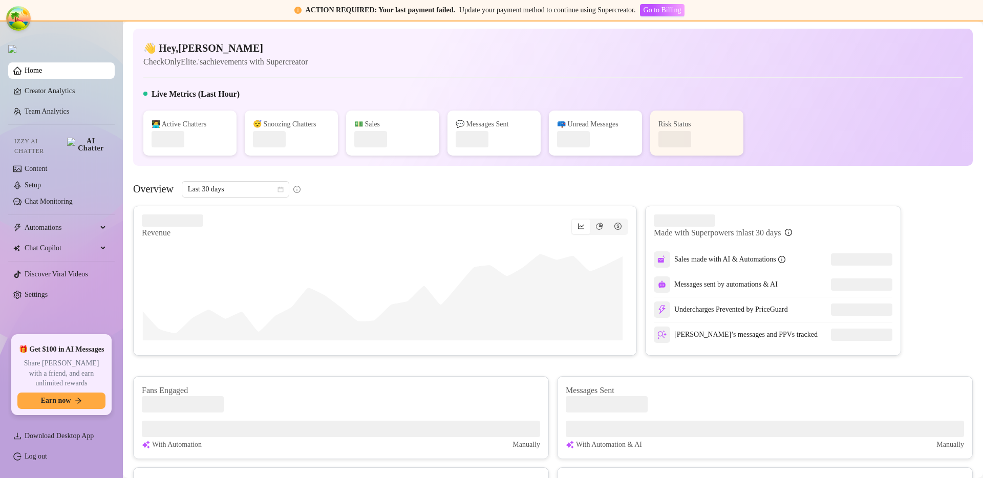
scroll to position [2, 0]
click at [48, 292] on link "Settings" at bounding box center [36, 295] width 23 height 8
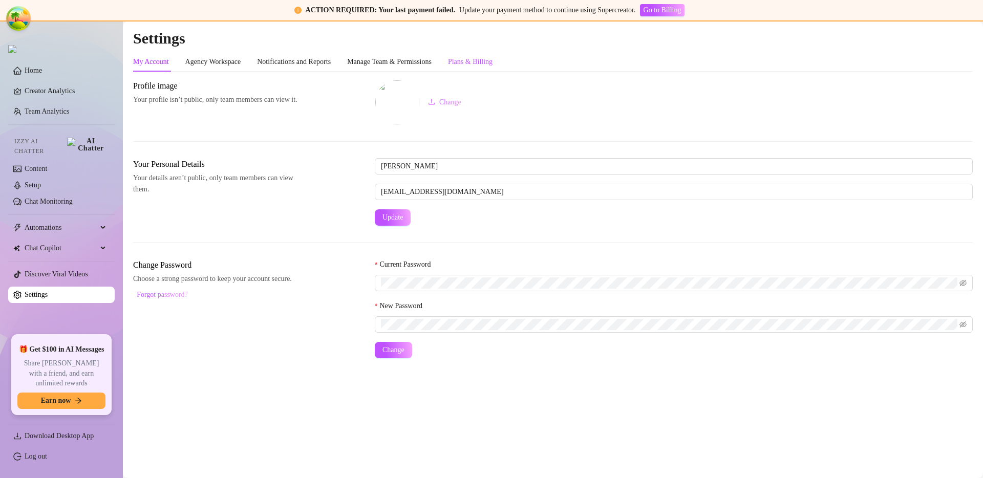
click at [490, 65] on div "Plans & Billing" at bounding box center [470, 61] width 45 height 11
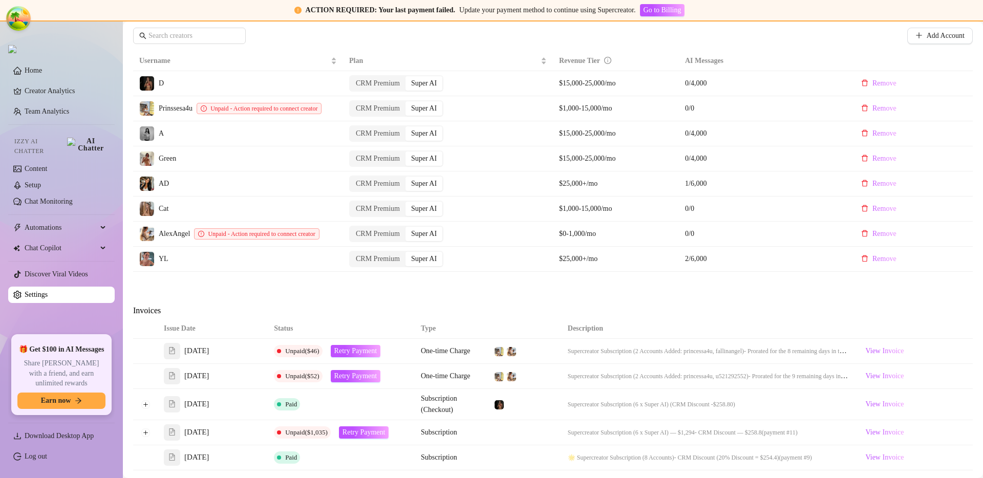
scroll to position [514, 0]
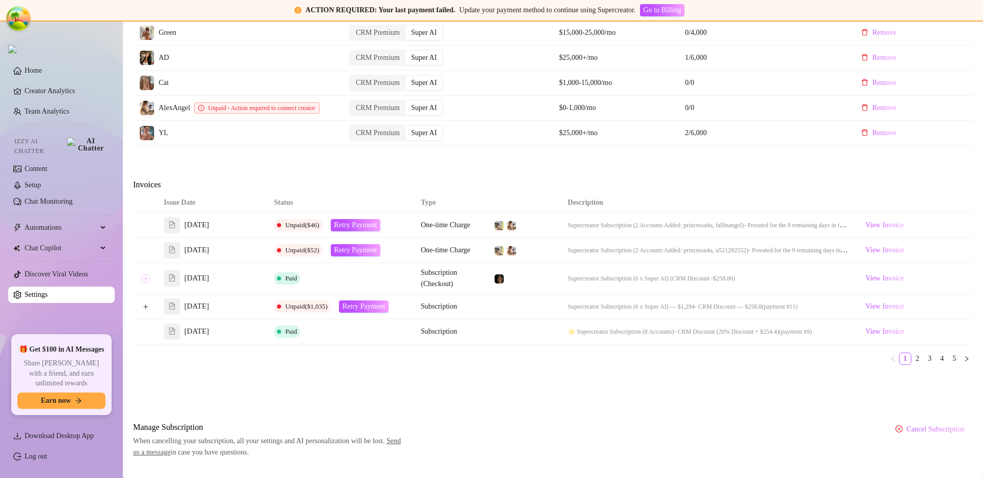
click at [147, 283] on button "Expand row" at bounding box center [145, 278] width 8 height 8
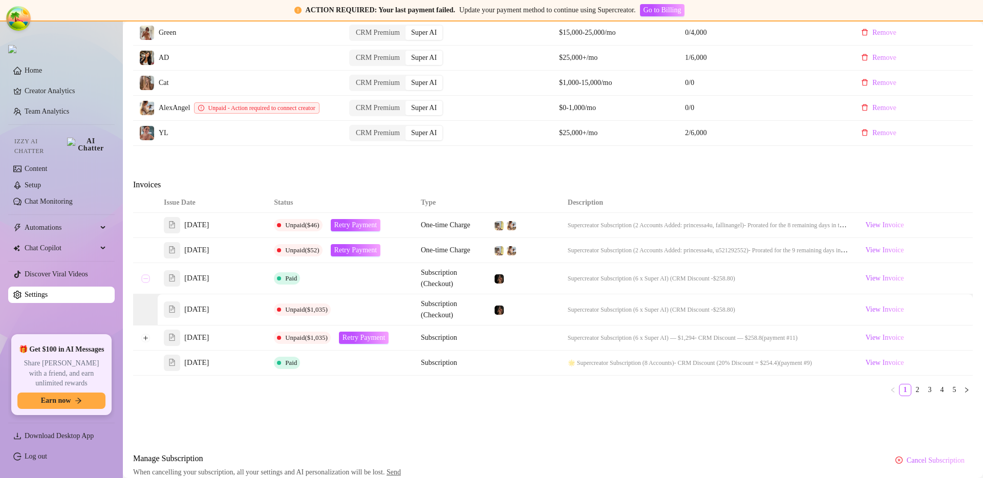
click at [147, 283] on button "Collapse row" at bounding box center [145, 278] width 8 height 8
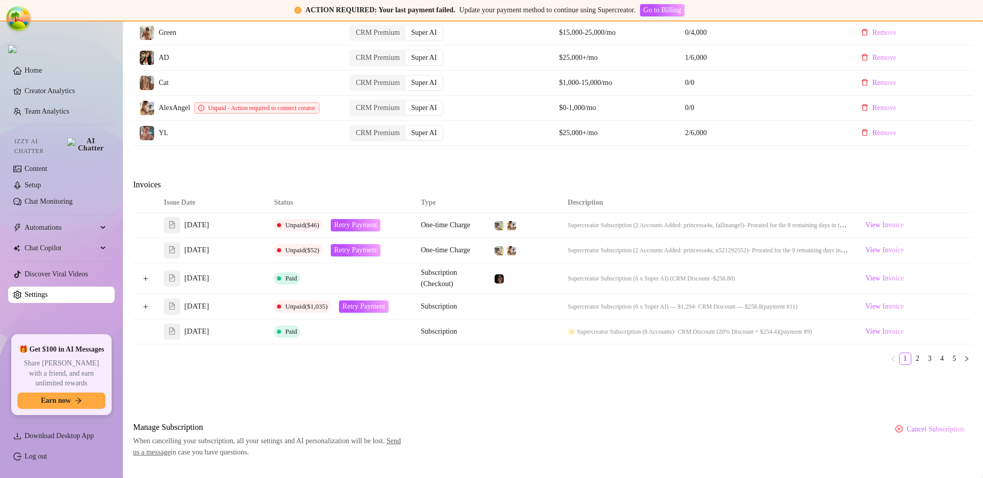
click at [566, 294] on td "Supercreator Subscription (6 x Super AI) (CRM Discount -$258.80)" at bounding box center [709, 278] width 294 height 31
click at [912, 363] on link "2" at bounding box center [917, 358] width 11 height 11
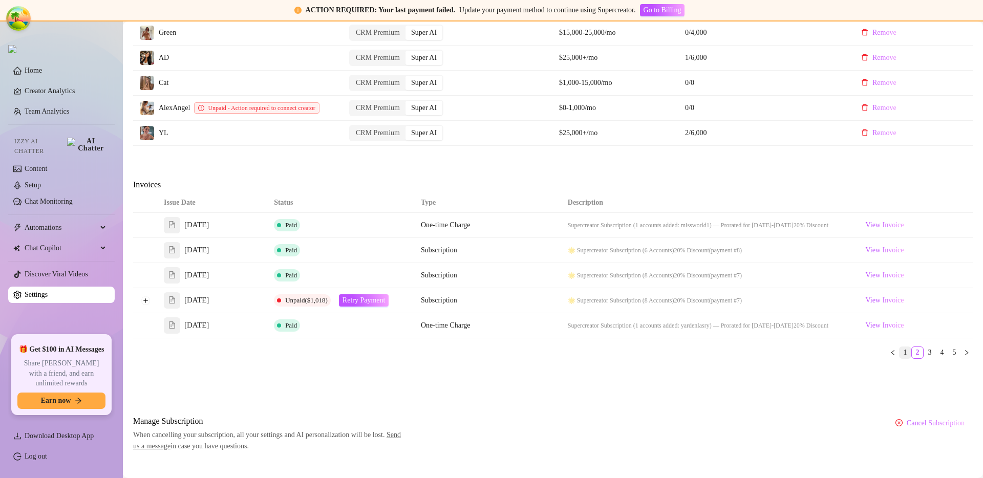
click at [900, 359] on li "1" at bounding box center [905, 353] width 12 height 12
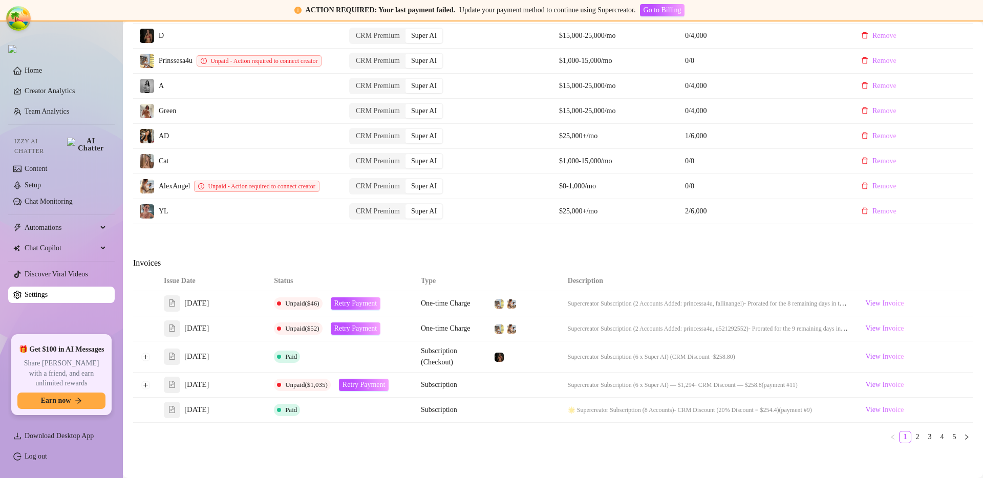
scroll to position [431, 0]
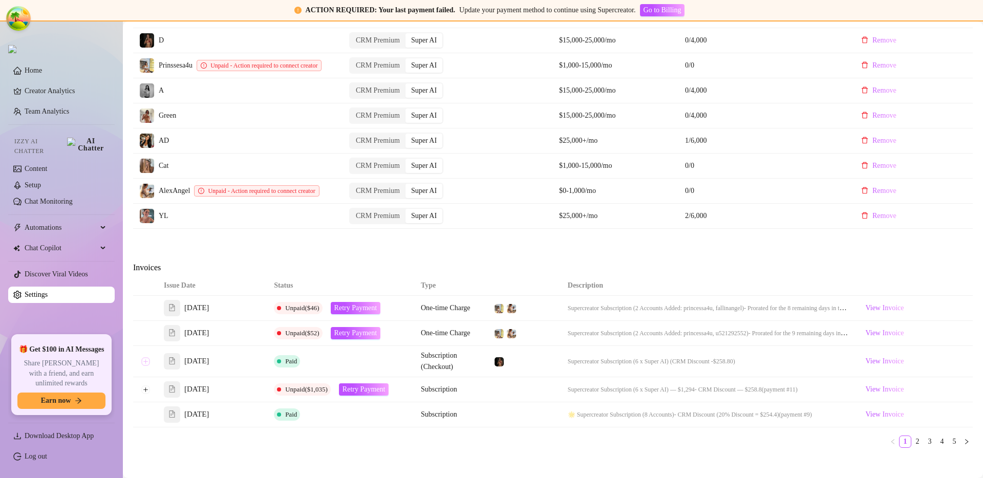
click at [144, 366] on button "Expand row" at bounding box center [145, 361] width 8 height 8
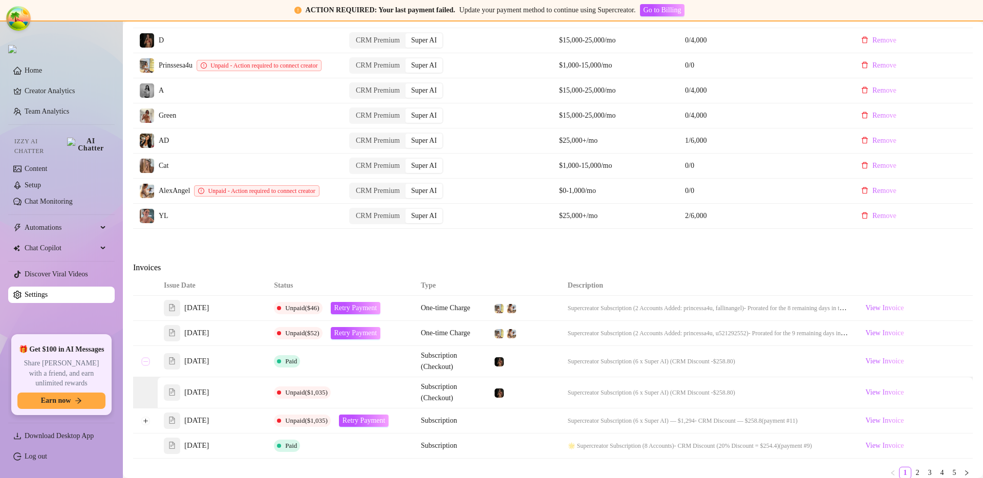
click at [144, 366] on button "Collapse row" at bounding box center [145, 361] width 8 height 8
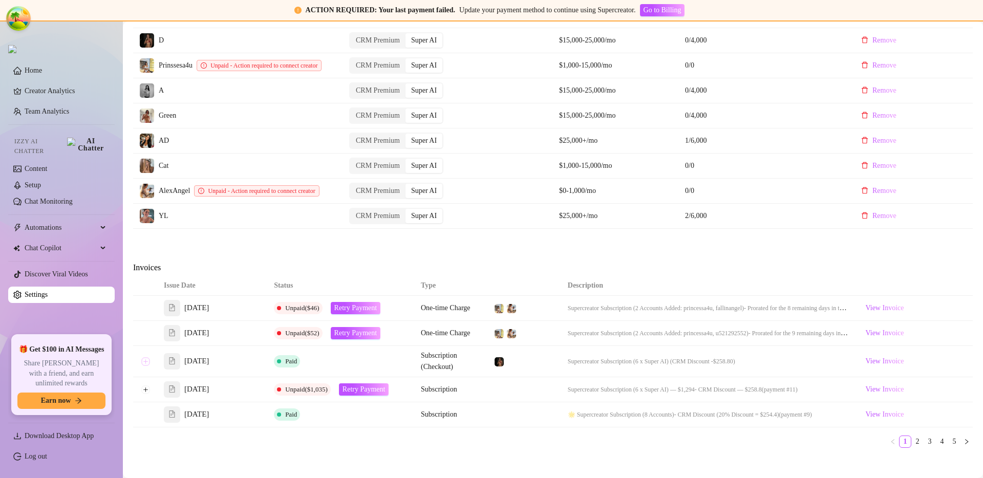
click at [144, 366] on button "Expand row" at bounding box center [145, 361] width 8 height 8
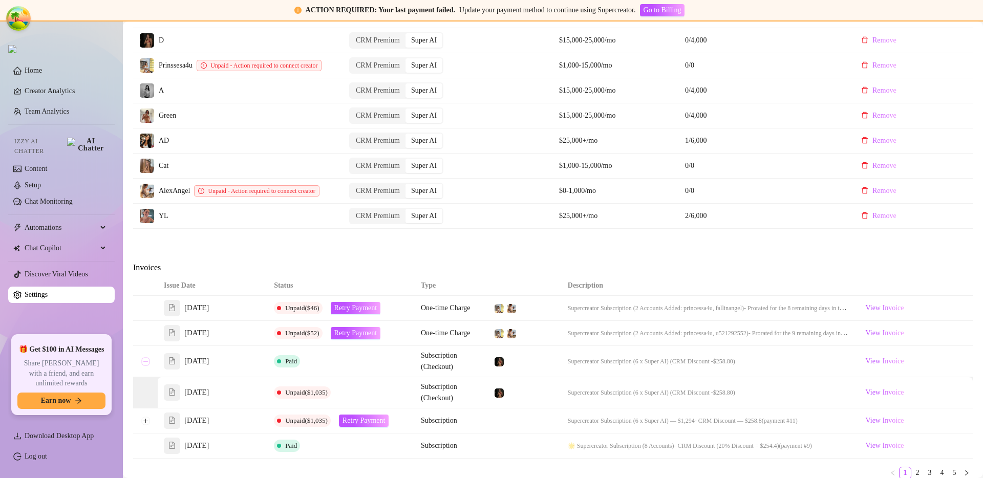
click at [144, 366] on button "Collapse row" at bounding box center [145, 361] width 8 height 8
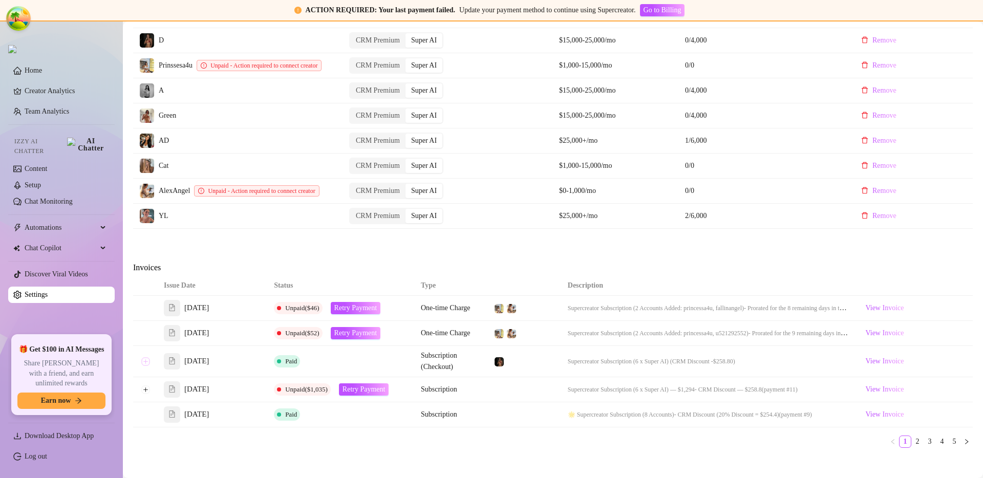
click at [144, 366] on button "Expand row" at bounding box center [145, 361] width 8 height 8
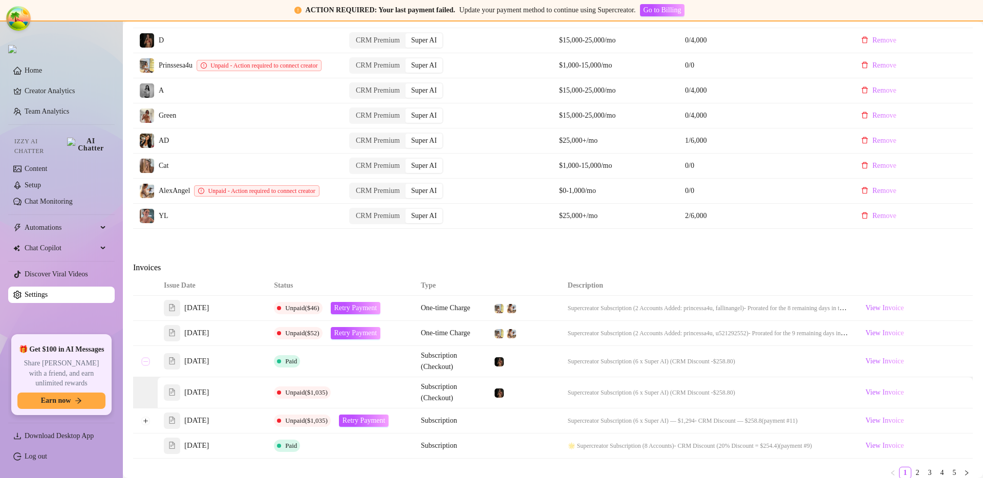
click at [144, 366] on button "Collapse row" at bounding box center [145, 361] width 8 height 8
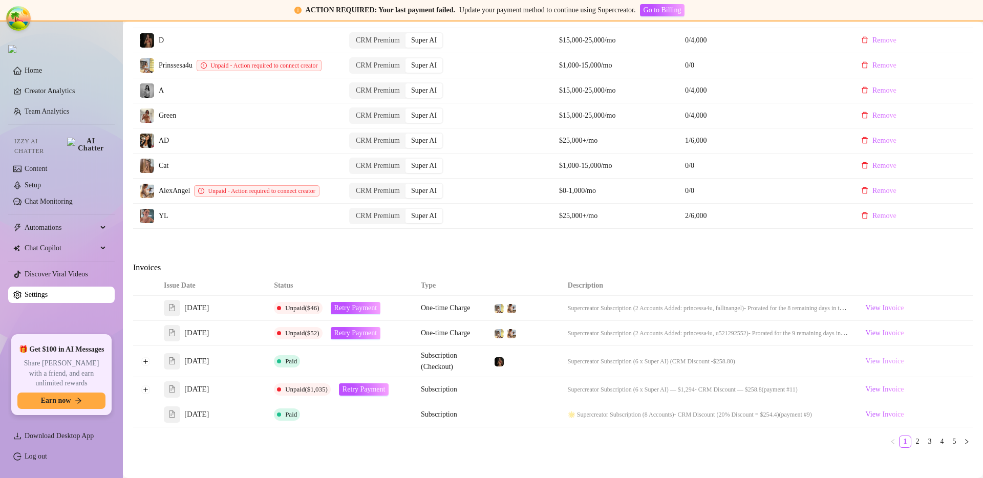
click at [892, 367] on span "View Invoice" at bounding box center [884, 361] width 38 height 11
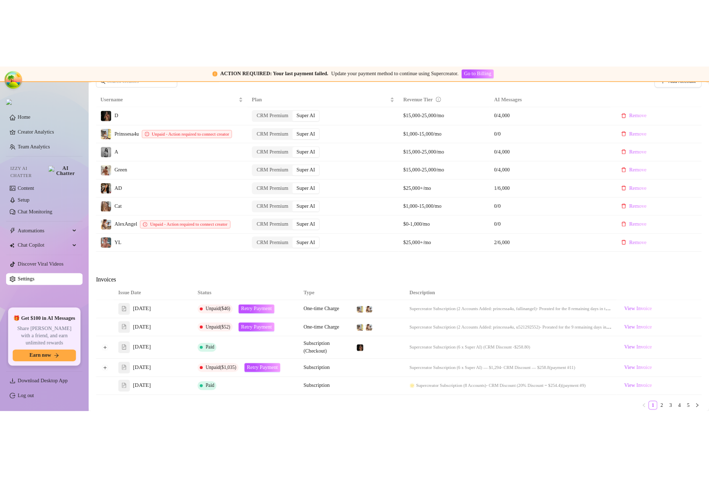
scroll to position [405, 0]
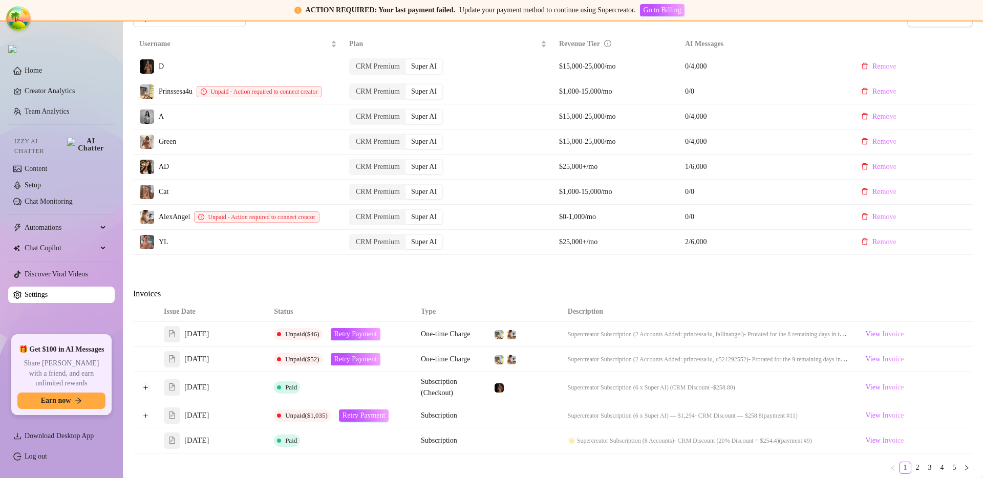
click at [437, 269] on div "Attention: Payment Failed There was a problem with a recent payment. Please ret…" at bounding box center [553, 121] width 840 height 893
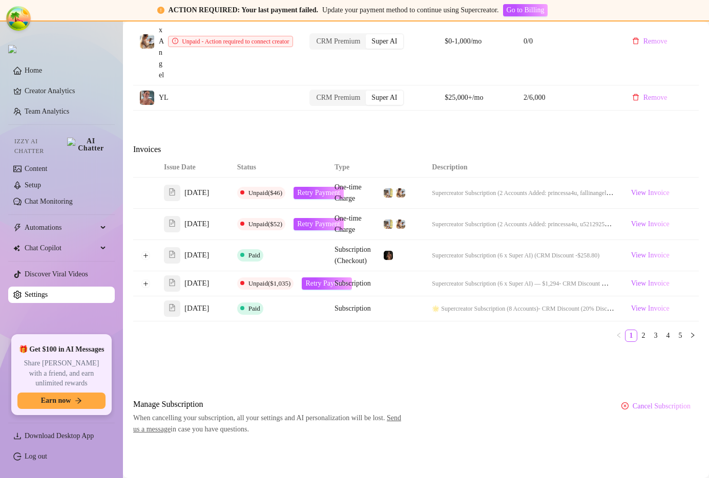
scroll to position [777, 0]
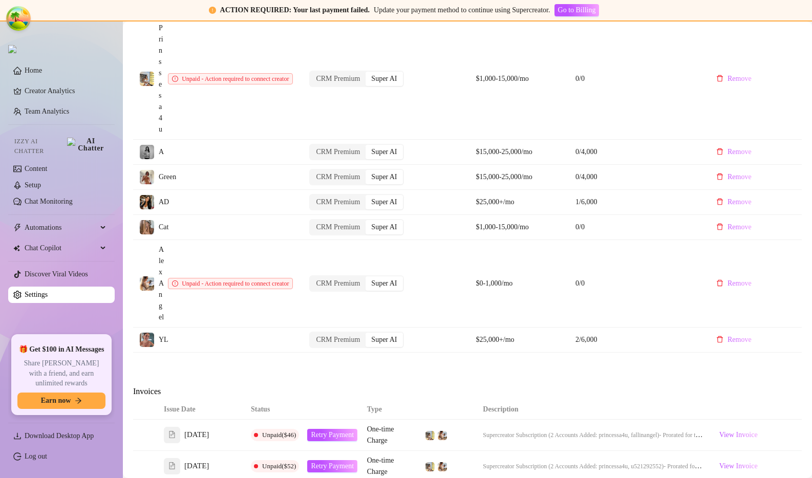
scroll to position [731, 0]
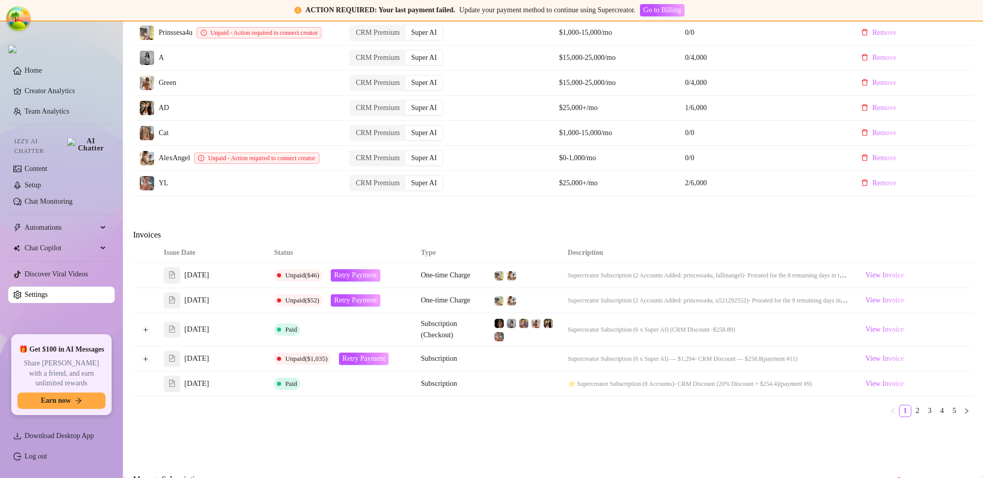
scroll to position [466, 0]
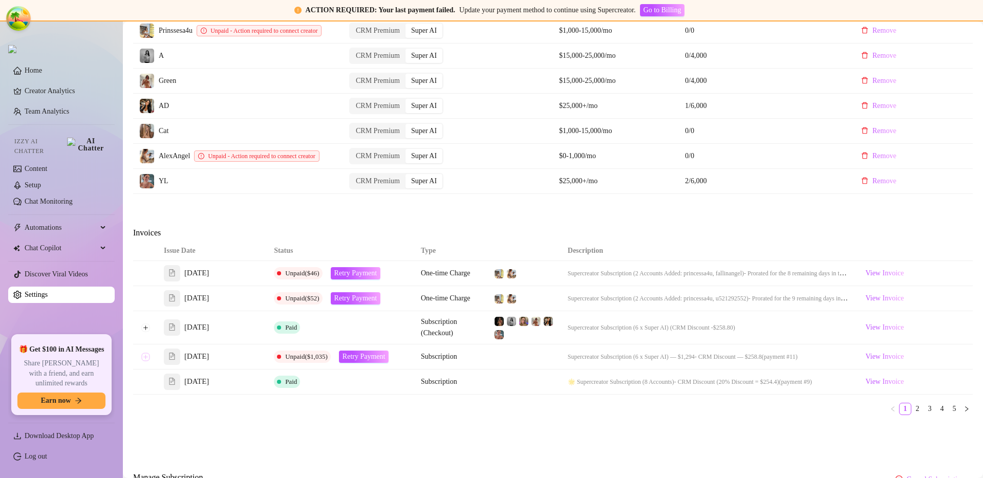
click at [146, 361] on button "Expand row" at bounding box center [145, 357] width 8 height 8
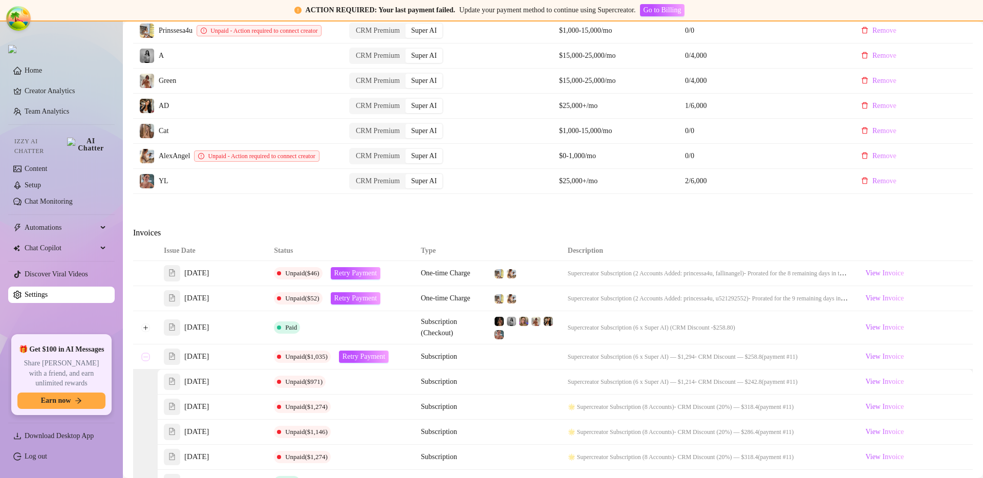
click at [146, 361] on button "Collapse row" at bounding box center [145, 357] width 8 height 8
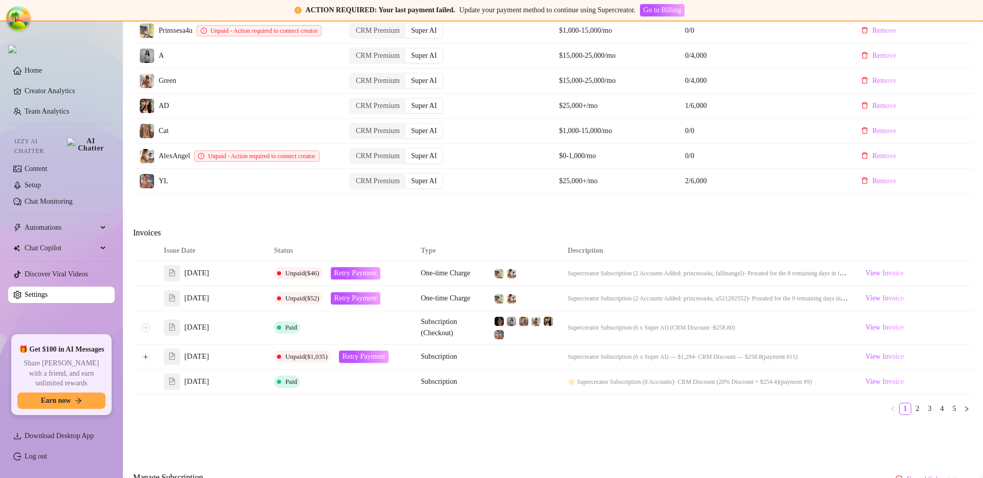
click at [145, 332] on button "Expand row" at bounding box center [145, 328] width 8 height 8
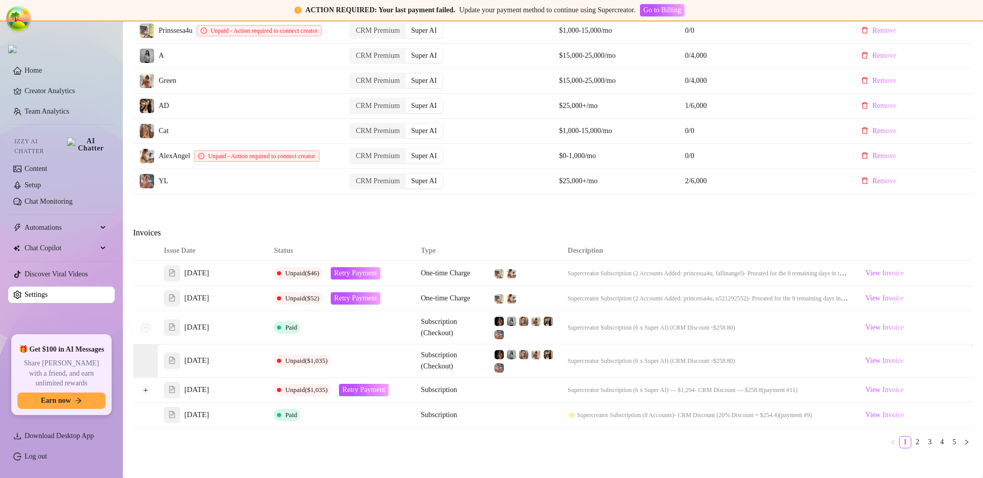
click at [145, 332] on button "Collapse row" at bounding box center [145, 328] width 8 height 8
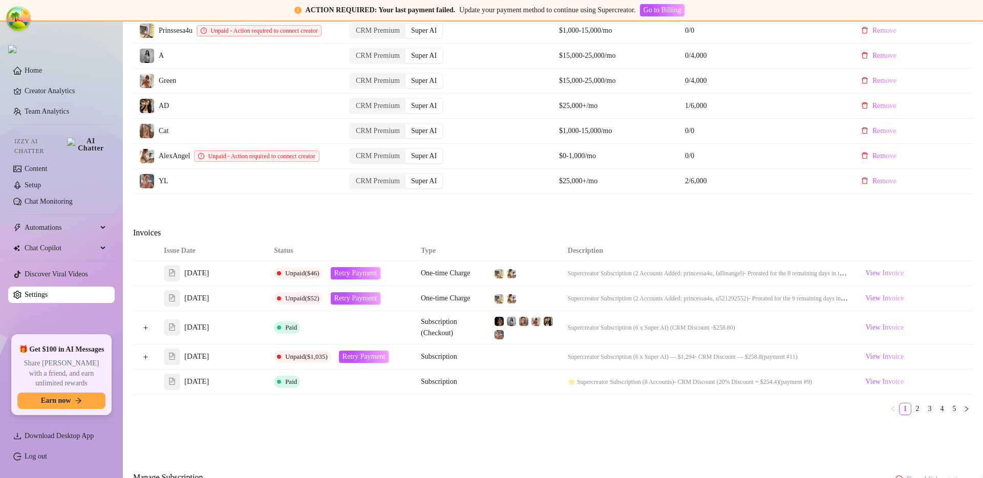
click at [459, 389] on td "Subscription" at bounding box center [451, 382] width 73 height 25
click at [812, 363] on span "View Invoice" at bounding box center [884, 356] width 38 height 11
click at [538, 225] on div "Attention: Payment Failed There was a problem with a recent payment. Please ret…" at bounding box center [553, 61] width 840 height 895
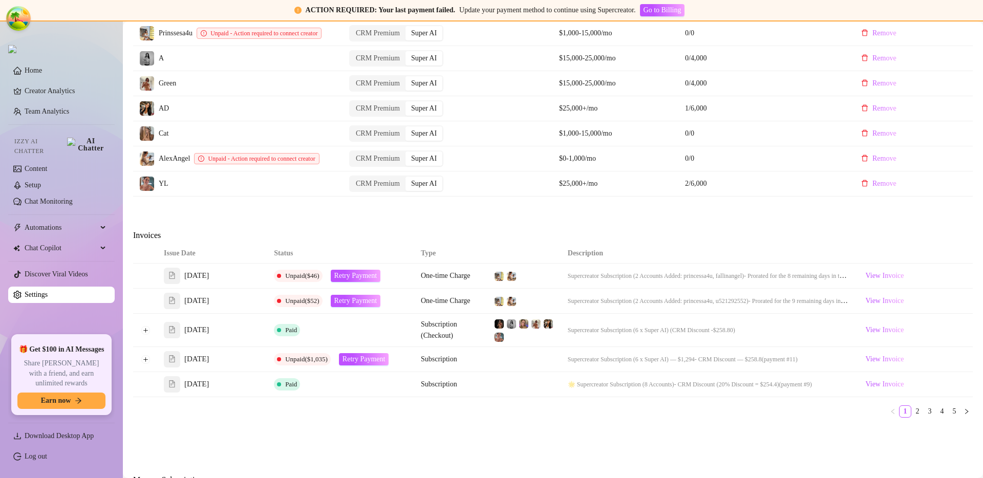
scroll to position [464, 0]
click at [695, 243] on div "Invoices" at bounding box center [553, 236] width 840 height 14
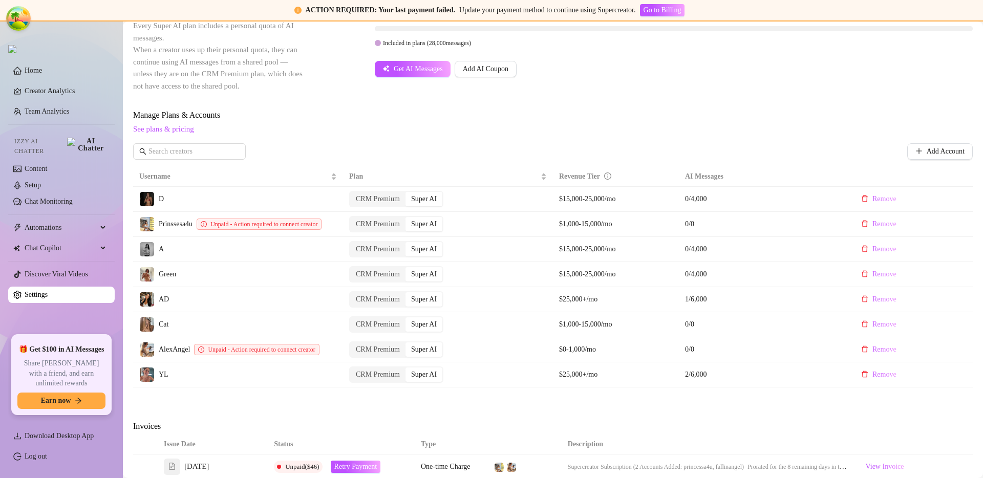
scroll to position [497, 0]
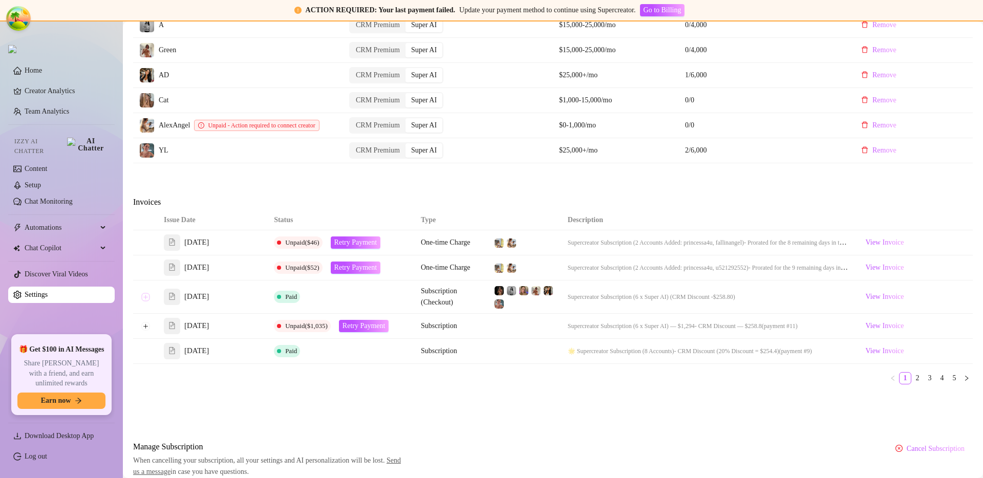
click at [143, 301] on button "Expand row" at bounding box center [145, 297] width 8 height 8
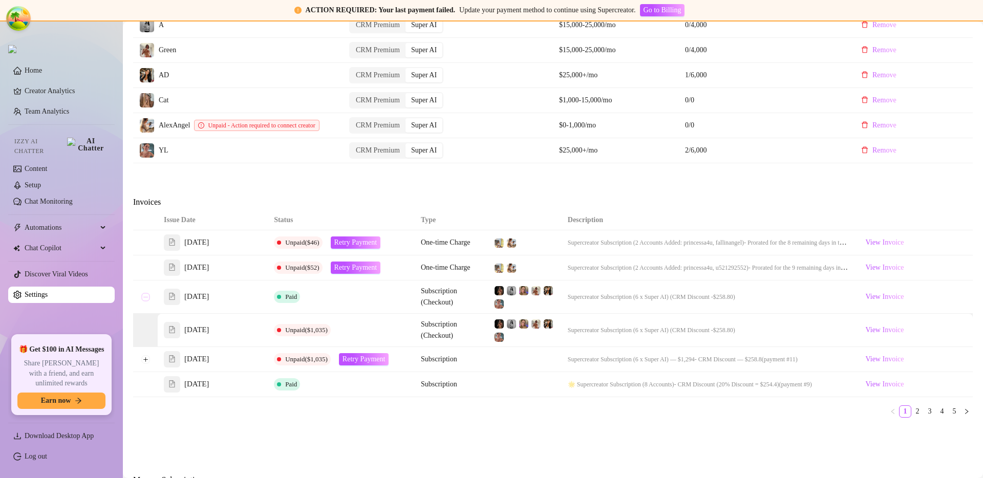
click at [143, 301] on button "Collapse row" at bounding box center [145, 297] width 8 height 8
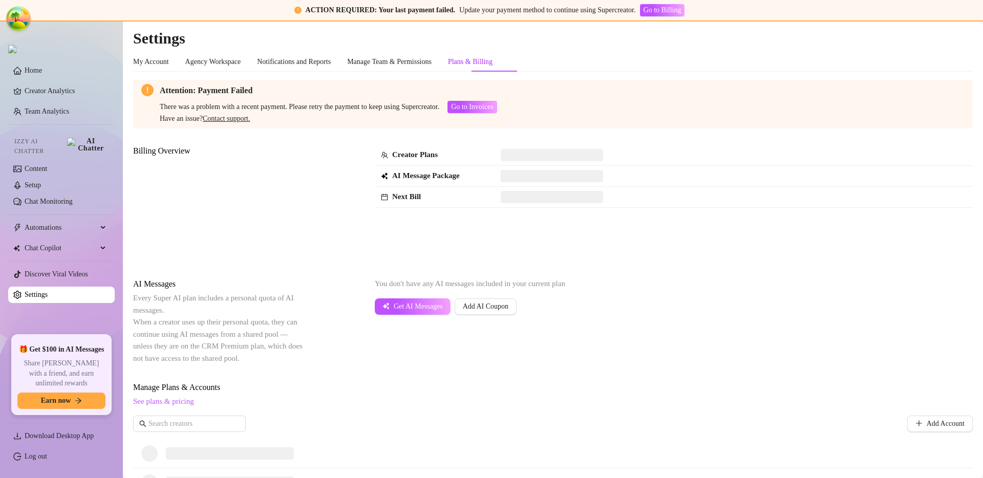
click at [619, 269] on div "Attention: Payment Failed There was a problem with a recent payment. Please ret…" at bounding box center [553, 419] width 840 height 678
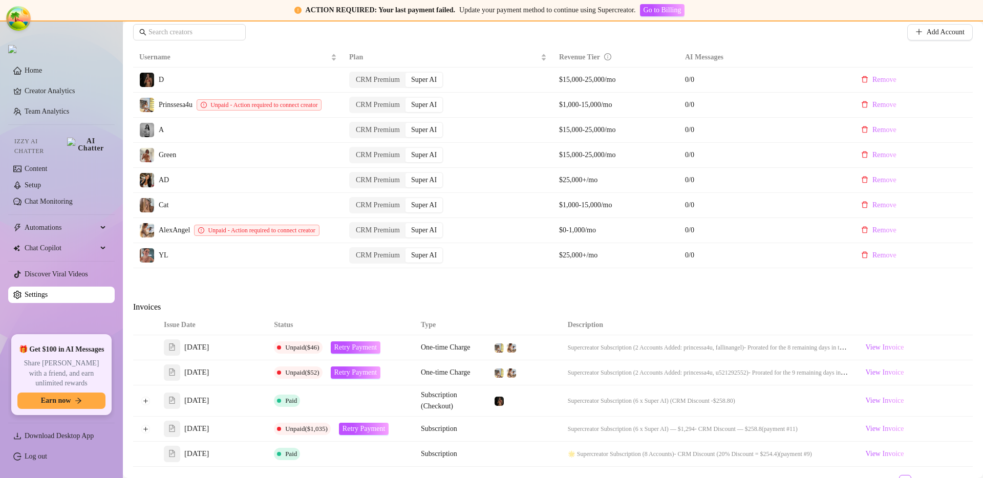
scroll to position [543, 0]
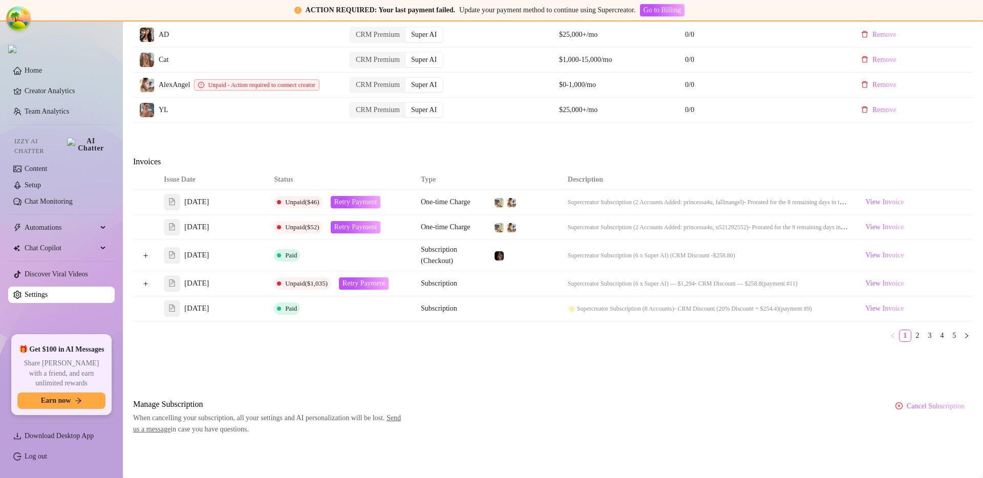
click at [924, 338] on link "3" at bounding box center [929, 335] width 11 height 11
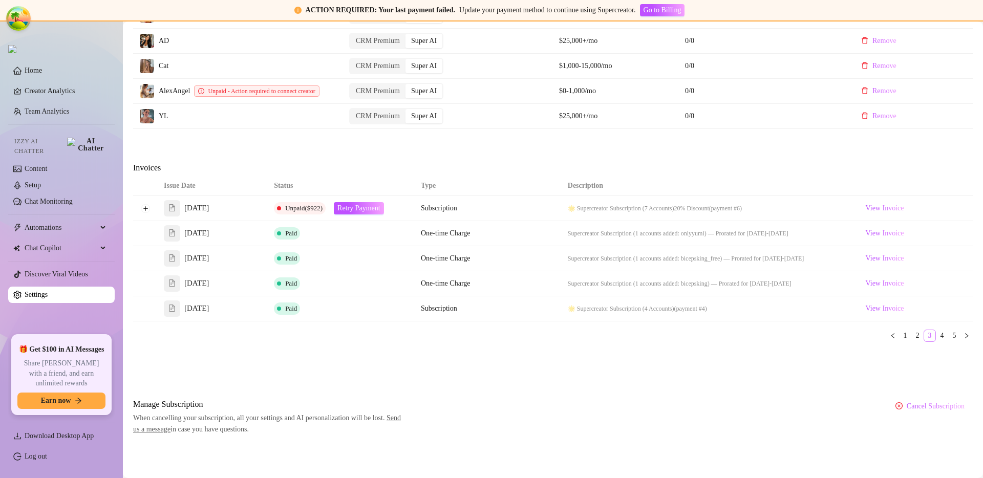
scroll to position [537, 0]
click at [937, 337] on link "4" at bounding box center [942, 335] width 11 height 11
click at [900, 338] on link "1" at bounding box center [905, 335] width 11 height 11
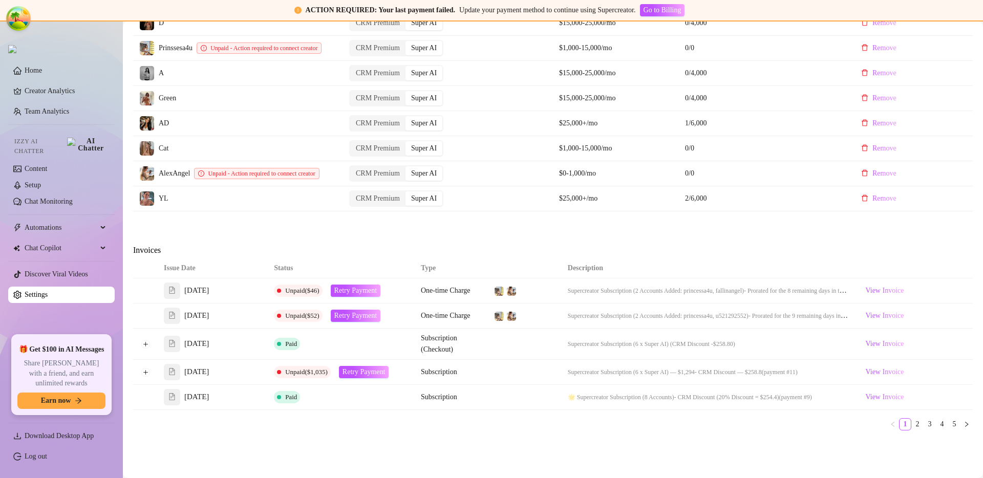
scroll to position [453, 0]
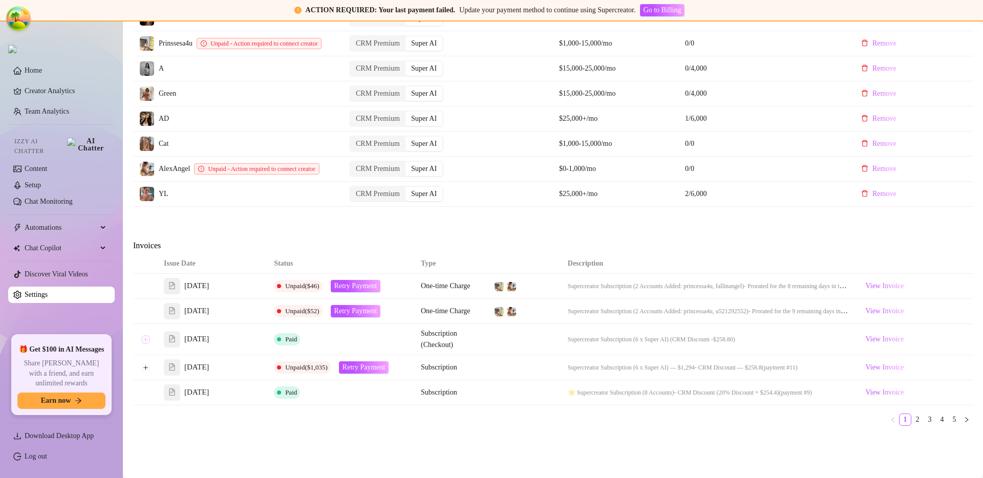
click at [145, 344] on button "Expand row" at bounding box center [145, 339] width 8 height 8
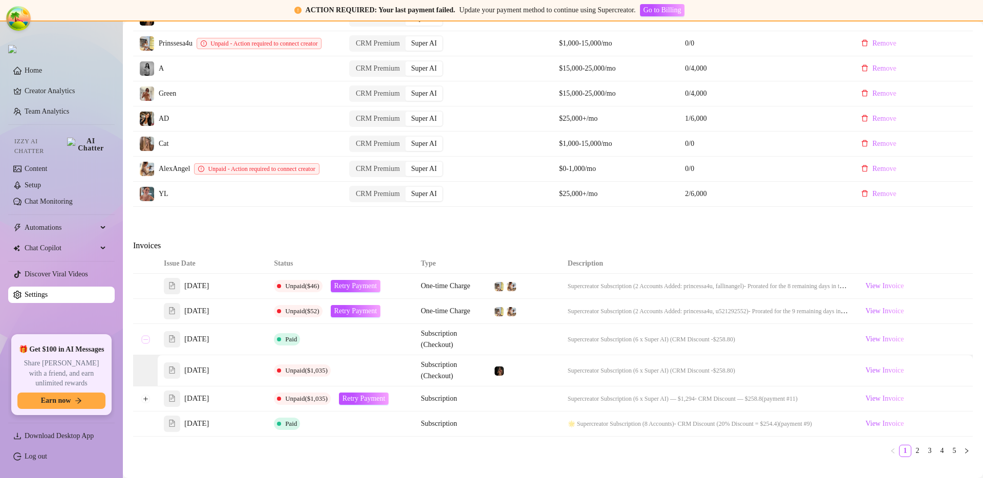
click at [145, 344] on button "Collapse row" at bounding box center [145, 339] width 8 height 8
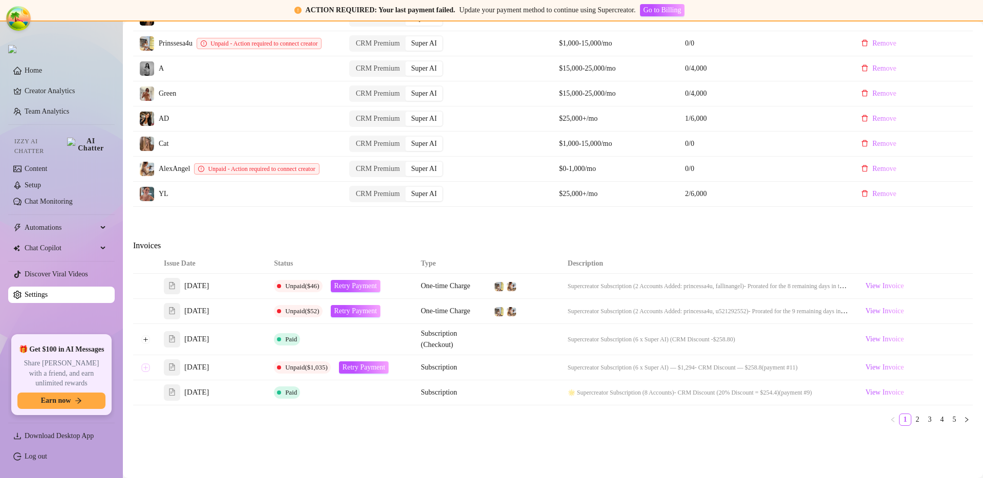
click at [145, 372] on button "Expand row" at bounding box center [145, 368] width 8 height 8
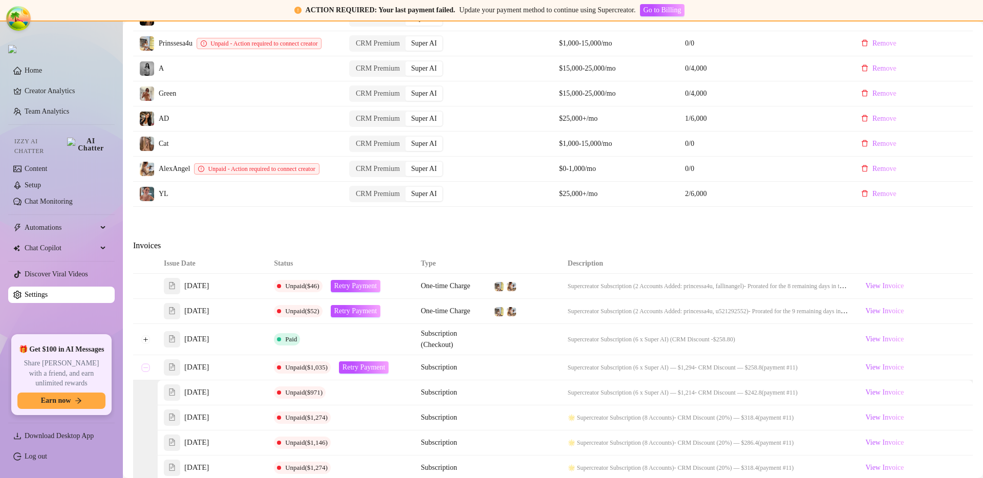
click at [145, 372] on button "Collapse row" at bounding box center [145, 368] width 8 height 8
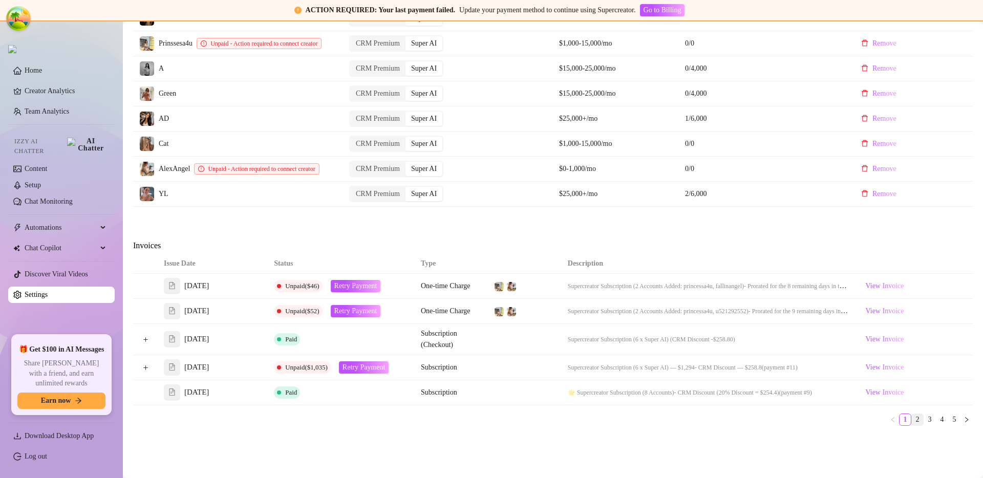
click at [912, 426] on link "2" at bounding box center [917, 419] width 11 height 11
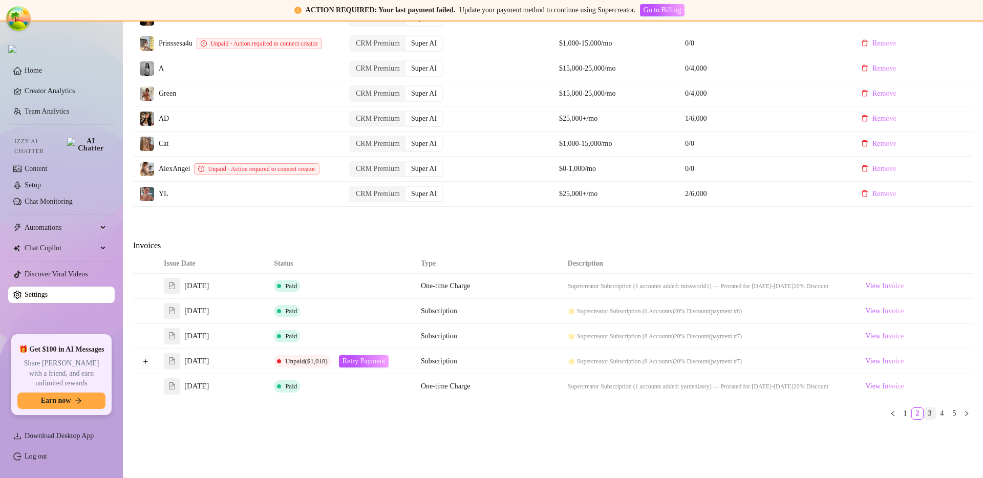
click at [925, 419] on link "3" at bounding box center [929, 413] width 11 height 11
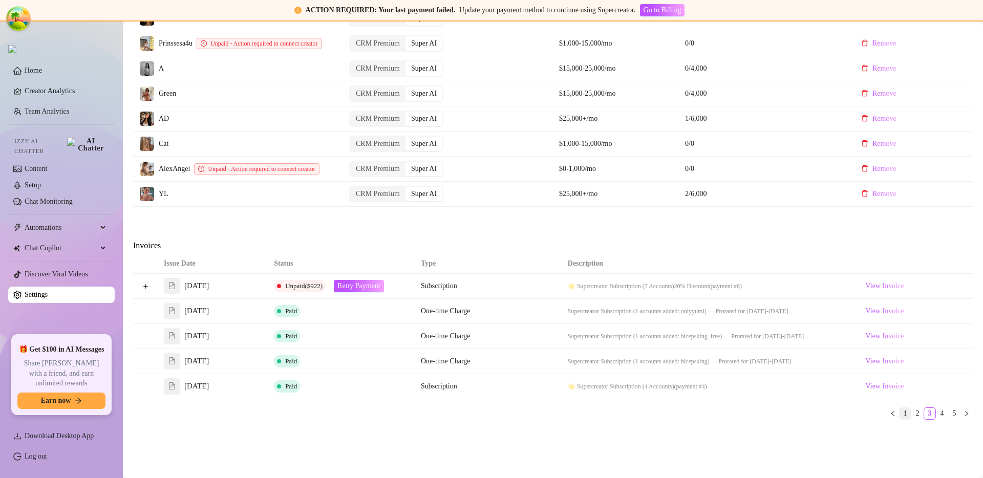
click at [900, 416] on link "1" at bounding box center [905, 413] width 11 height 11
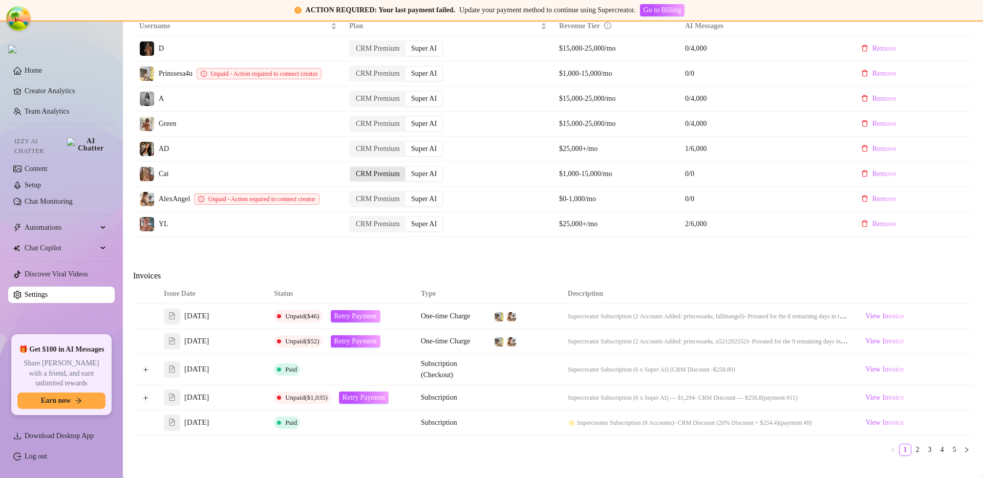
scroll to position [543, 0]
